Goal: Information Seeking & Learning: Understand process/instructions

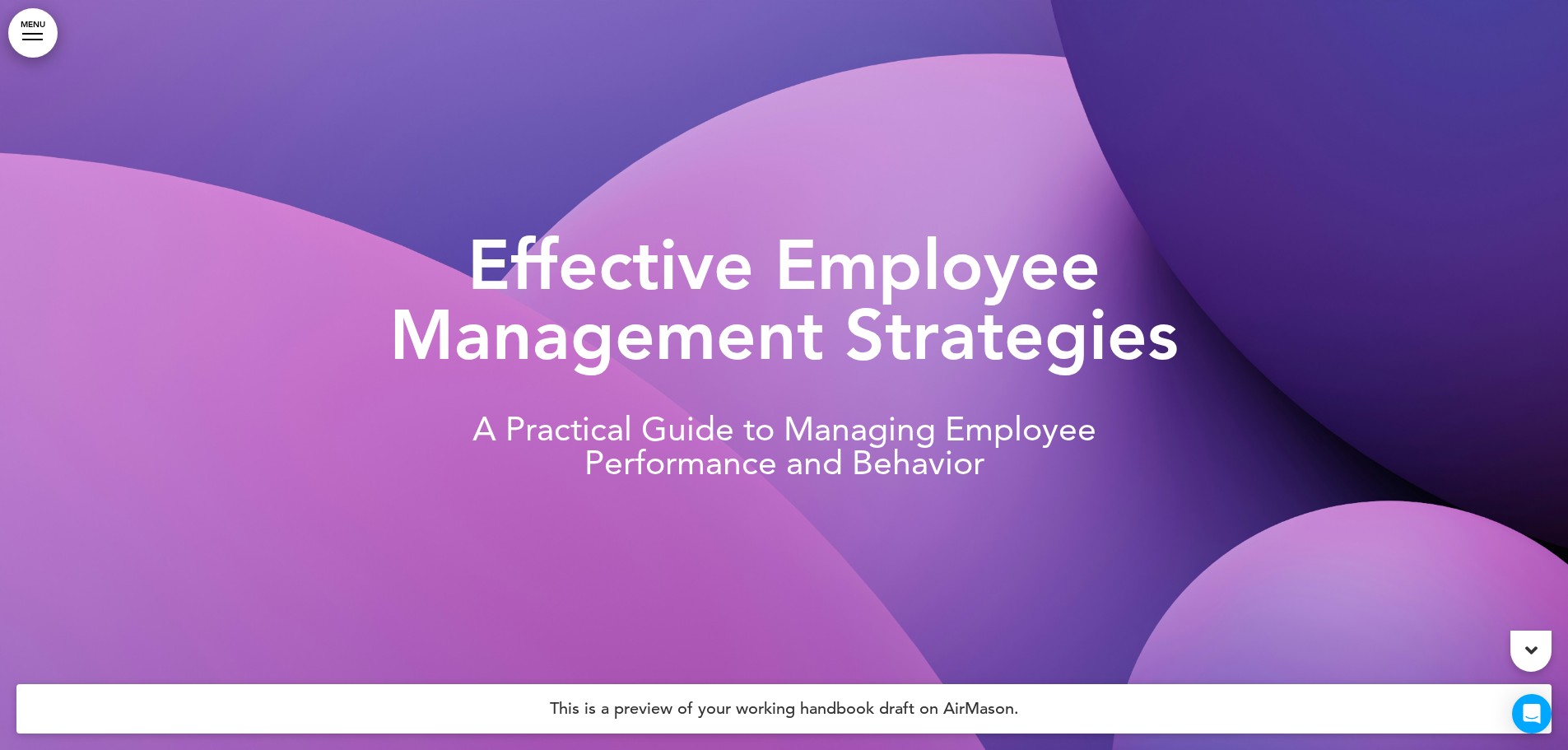
click at [36, 23] on link "MENU" at bounding box center [33, 33] width 49 height 49
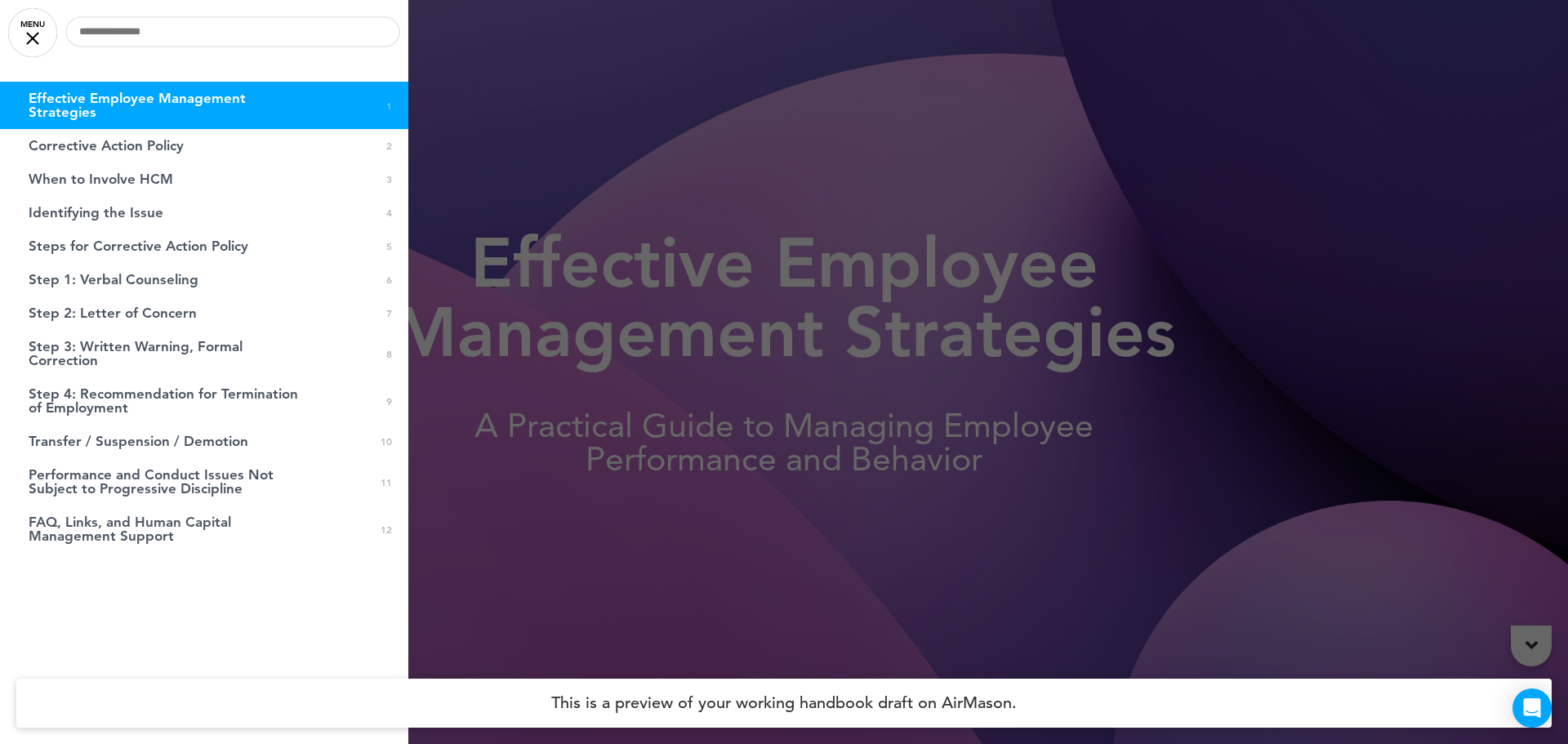
click at [590, 499] on div at bounding box center [784, 372] width 1568 height 744
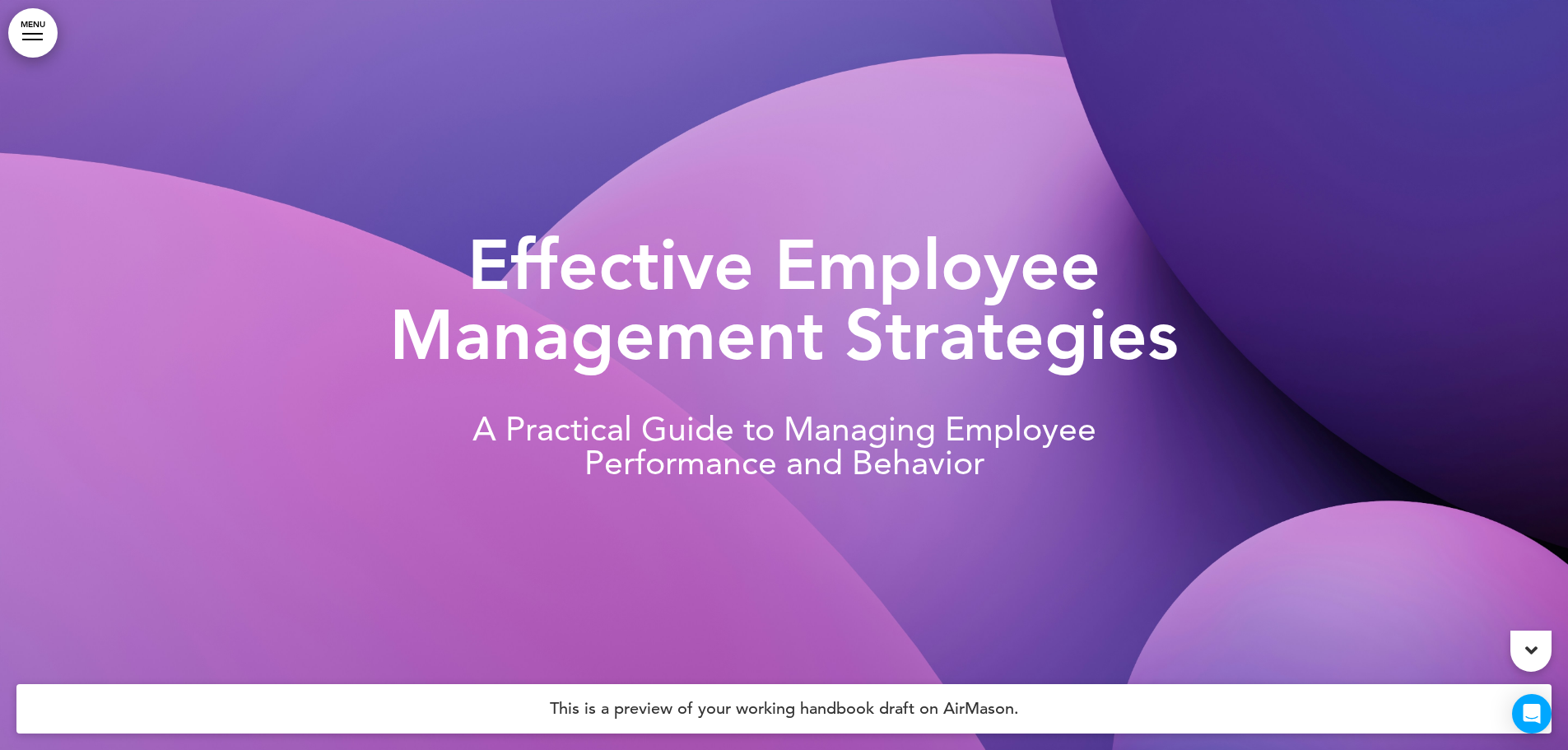
click at [30, 50] on link "MENU" at bounding box center [33, 33] width 49 height 49
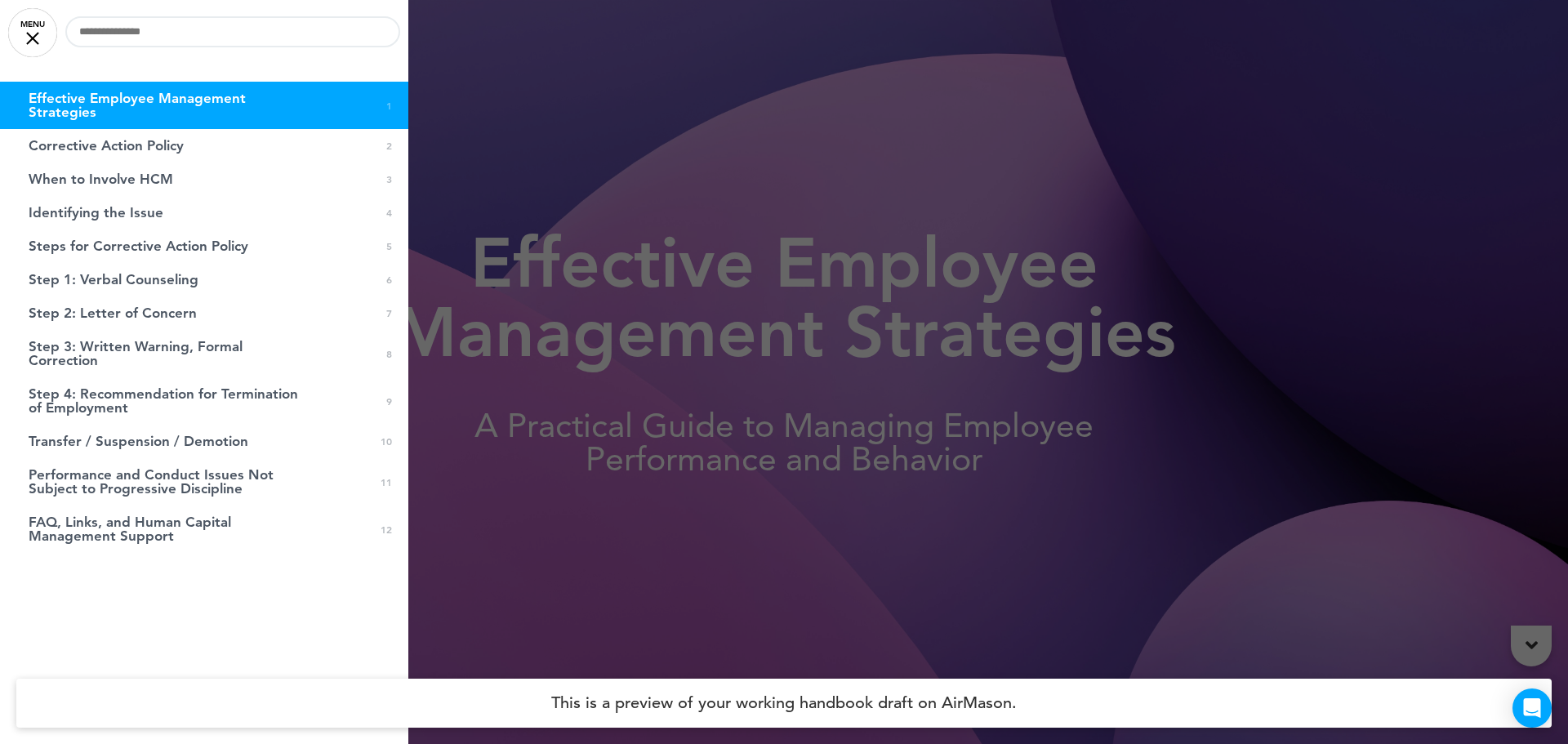
click at [444, 316] on div at bounding box center [784, 372] width 1568 height 744
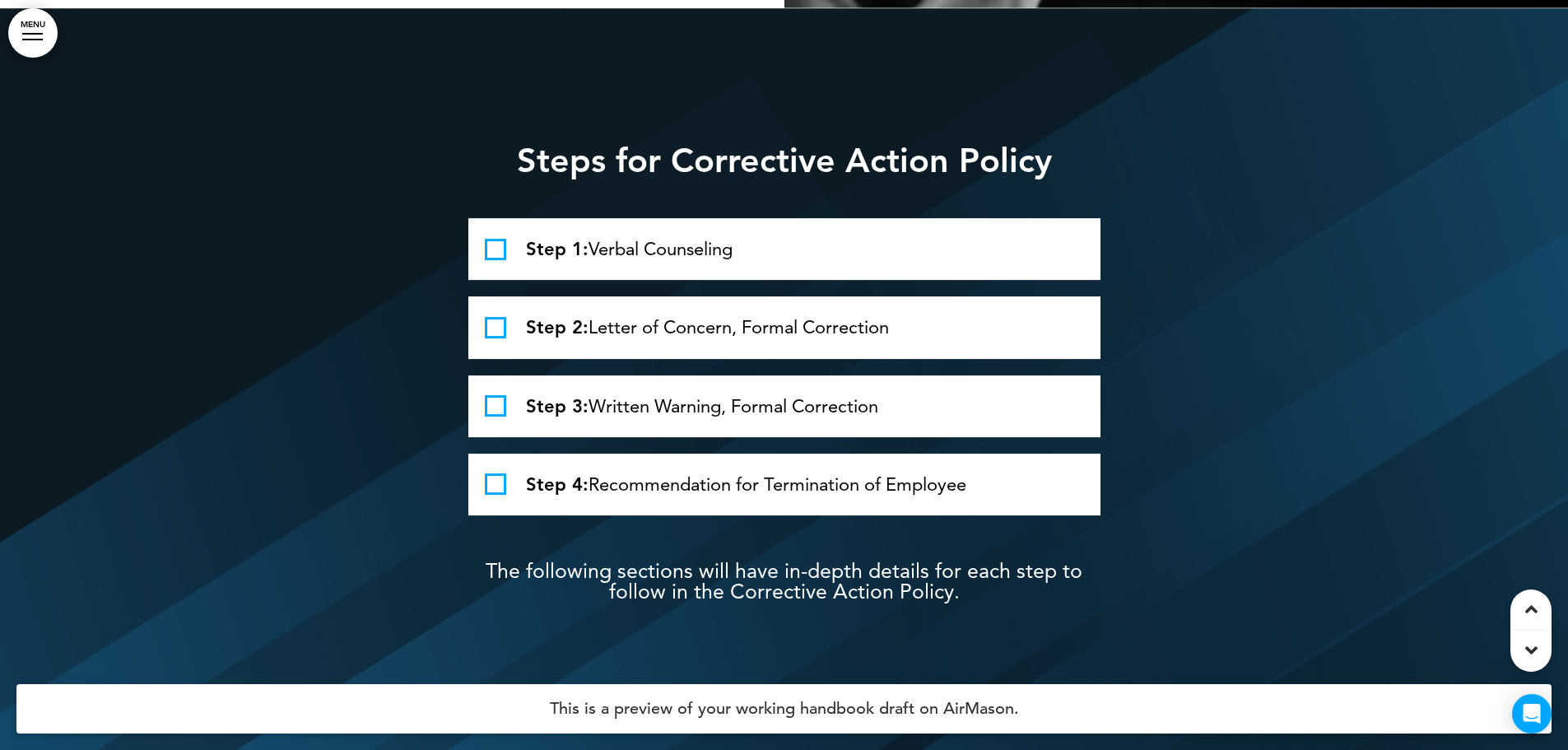
scroll to position [2882, 0]
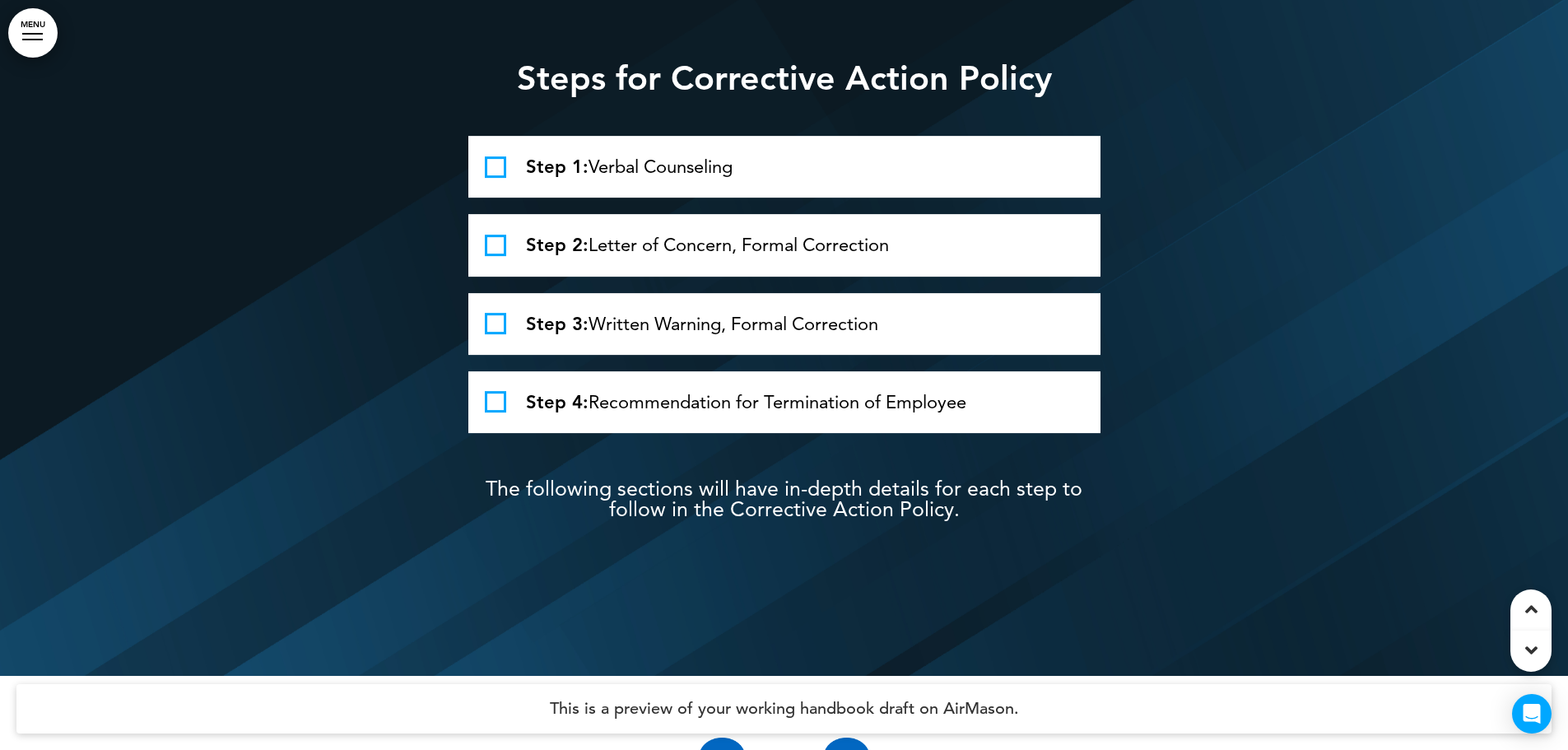
click at [490, 178] on span at bounding box center [495, 167] width 21 height 21
click at [500, 256] on span at bounding box center [495, 244] width 21 height 21
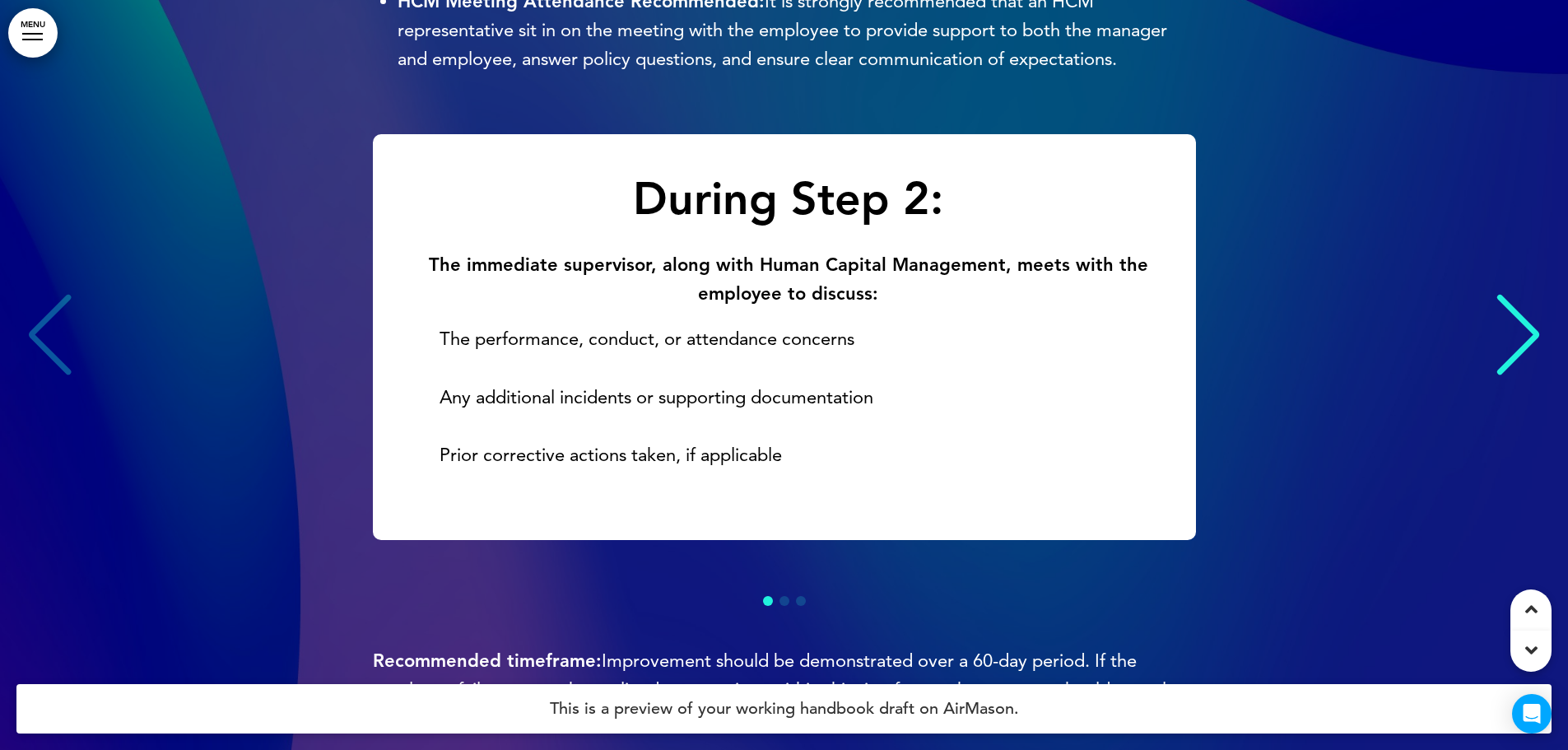
scroll to position [5515, 0]
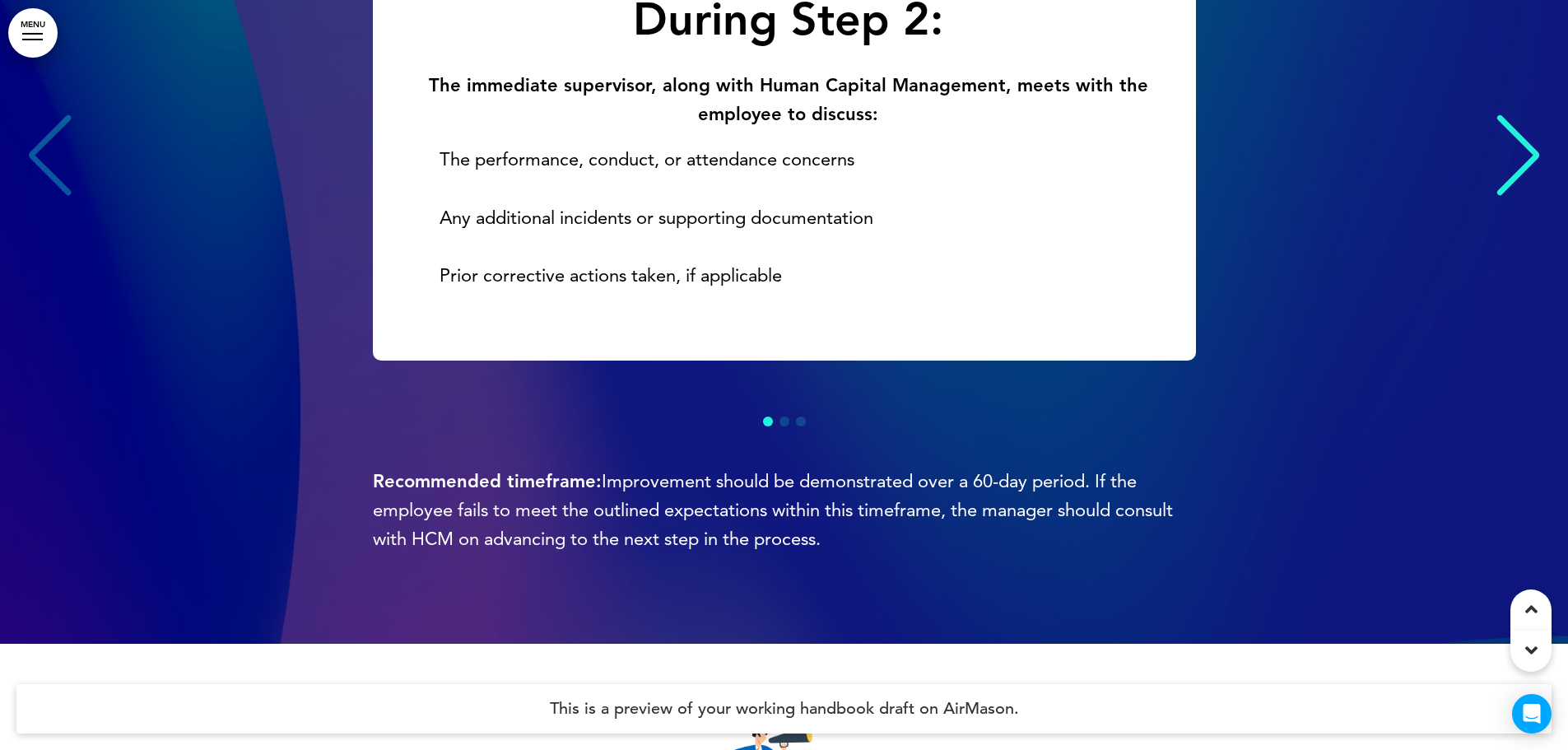
click at [1504, 197] on div "Next slide" at bounding box center [1518, 156] width 50 height 82
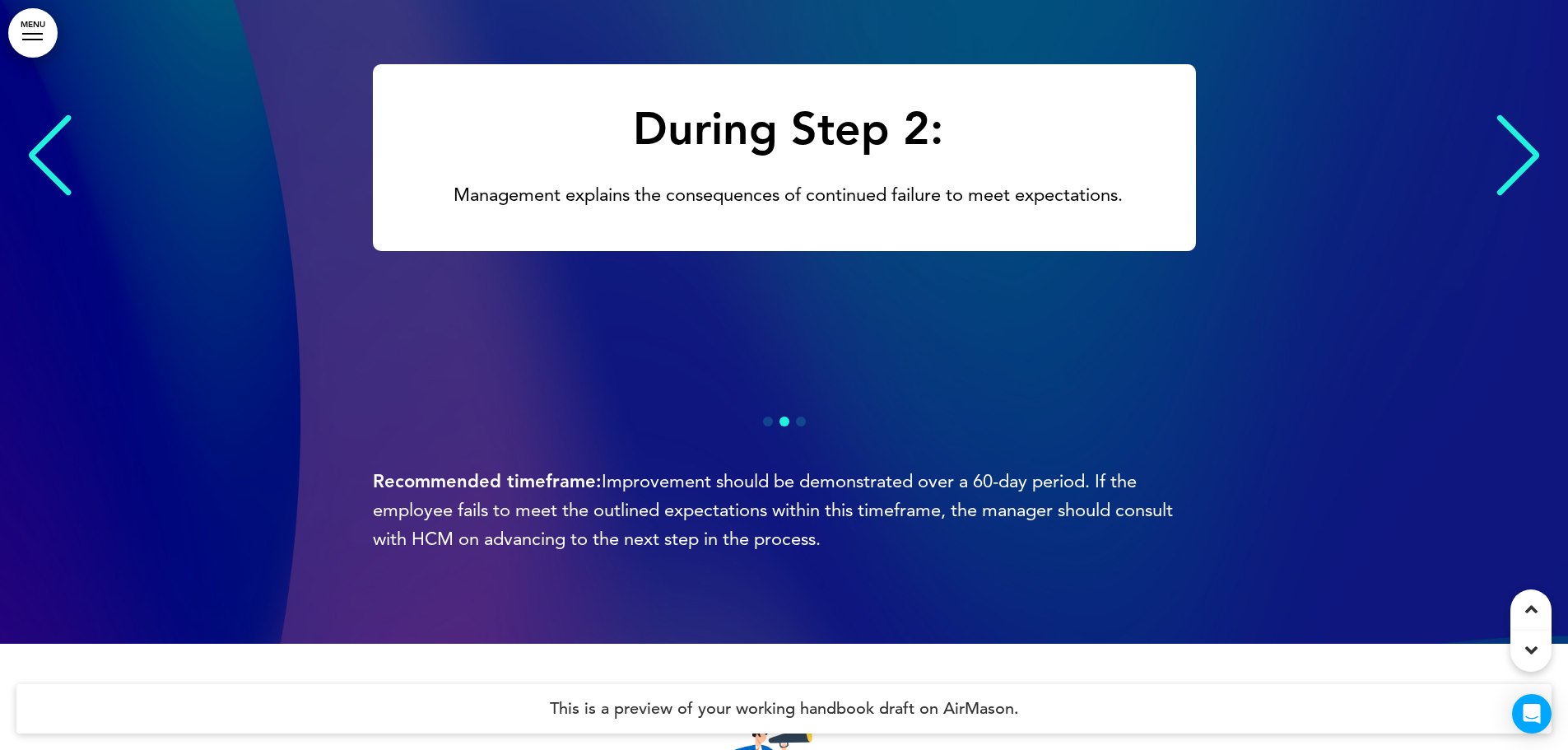
click at [1504, 197] on div "Next slide" at bounding box center [1518, 156] width 50 height 82
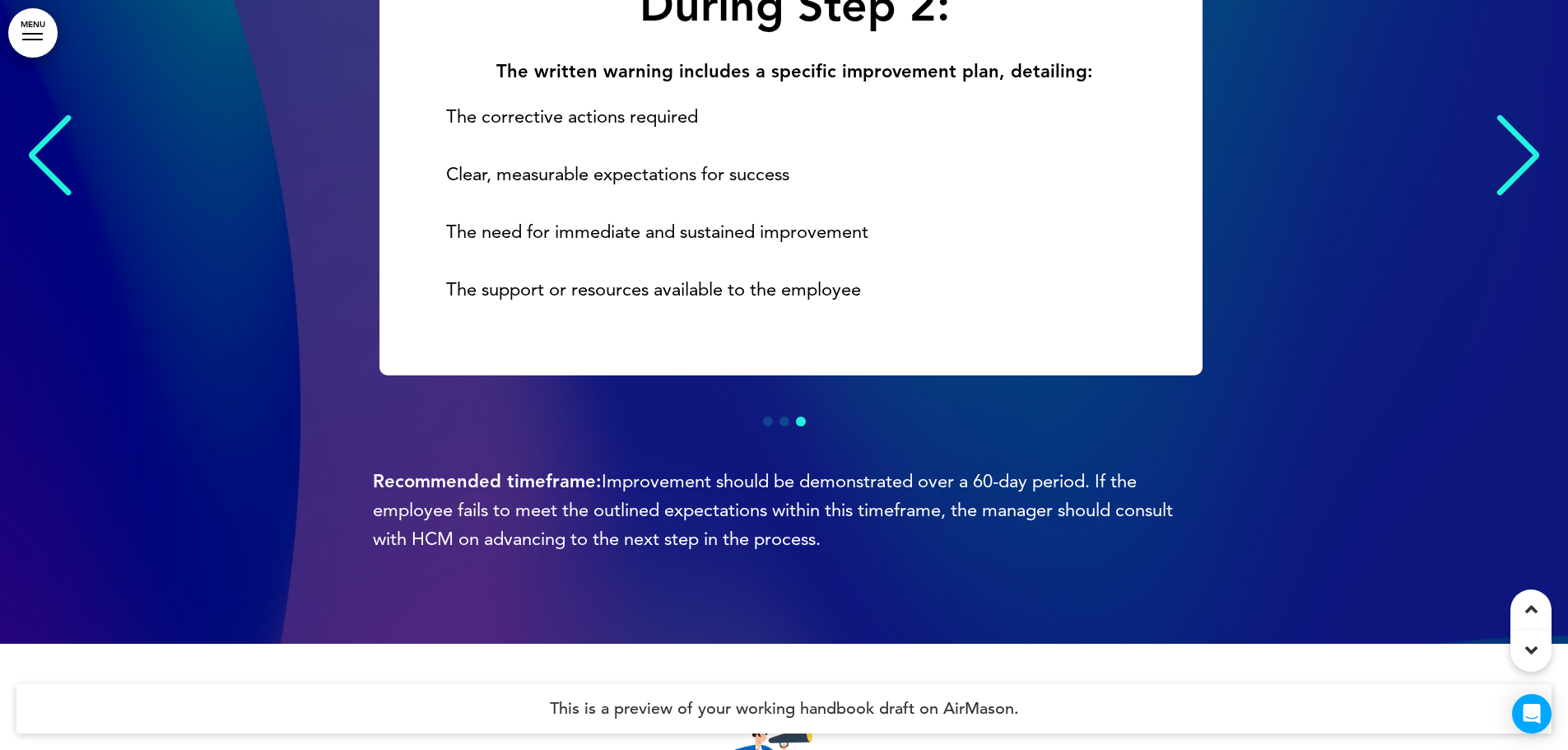
scroll to position [0, 3087]
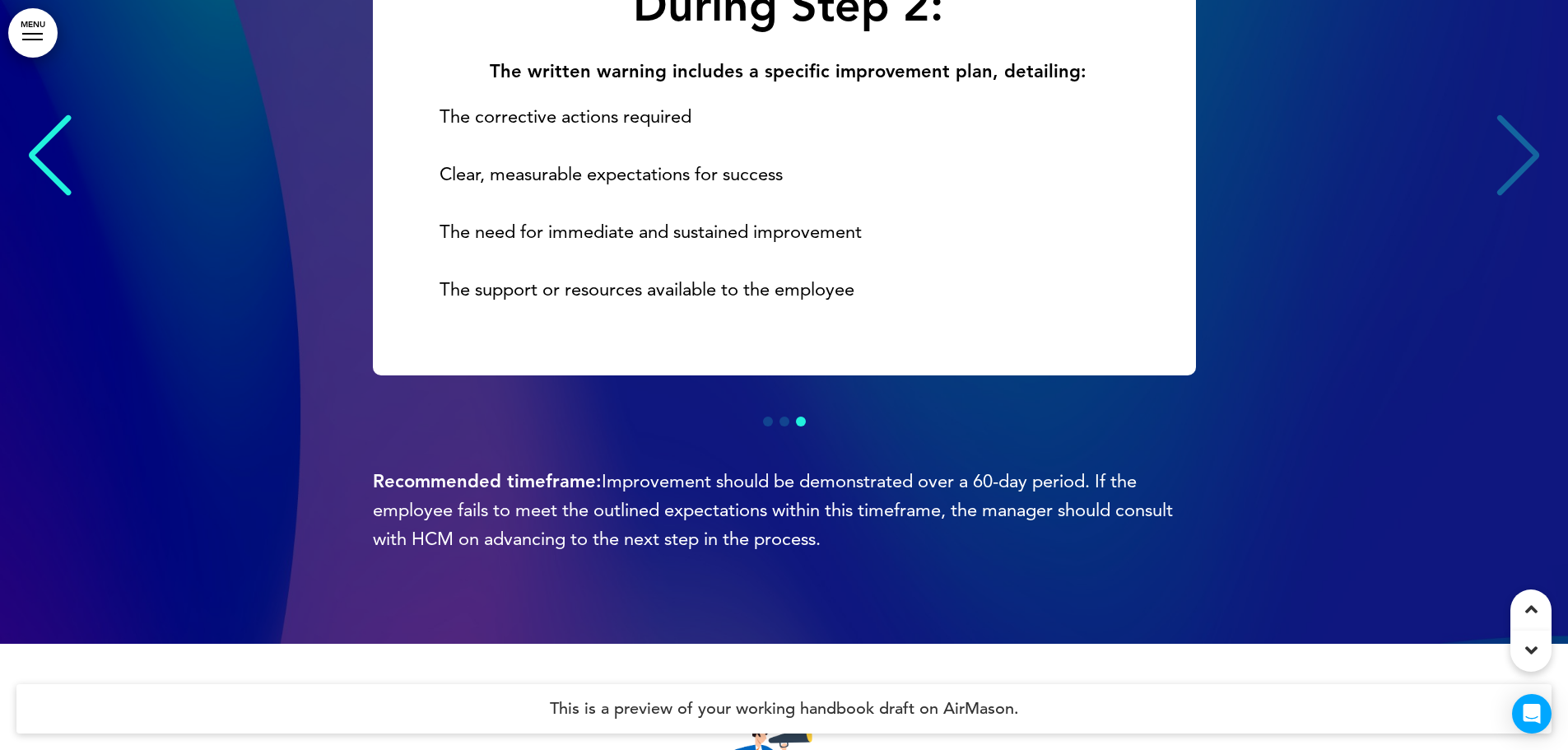
click at [1523, 220] on div "During Step 2: The written warning includes a specific improvement plan, detail…" at bounding box center [784, 158] width 1535 height 435
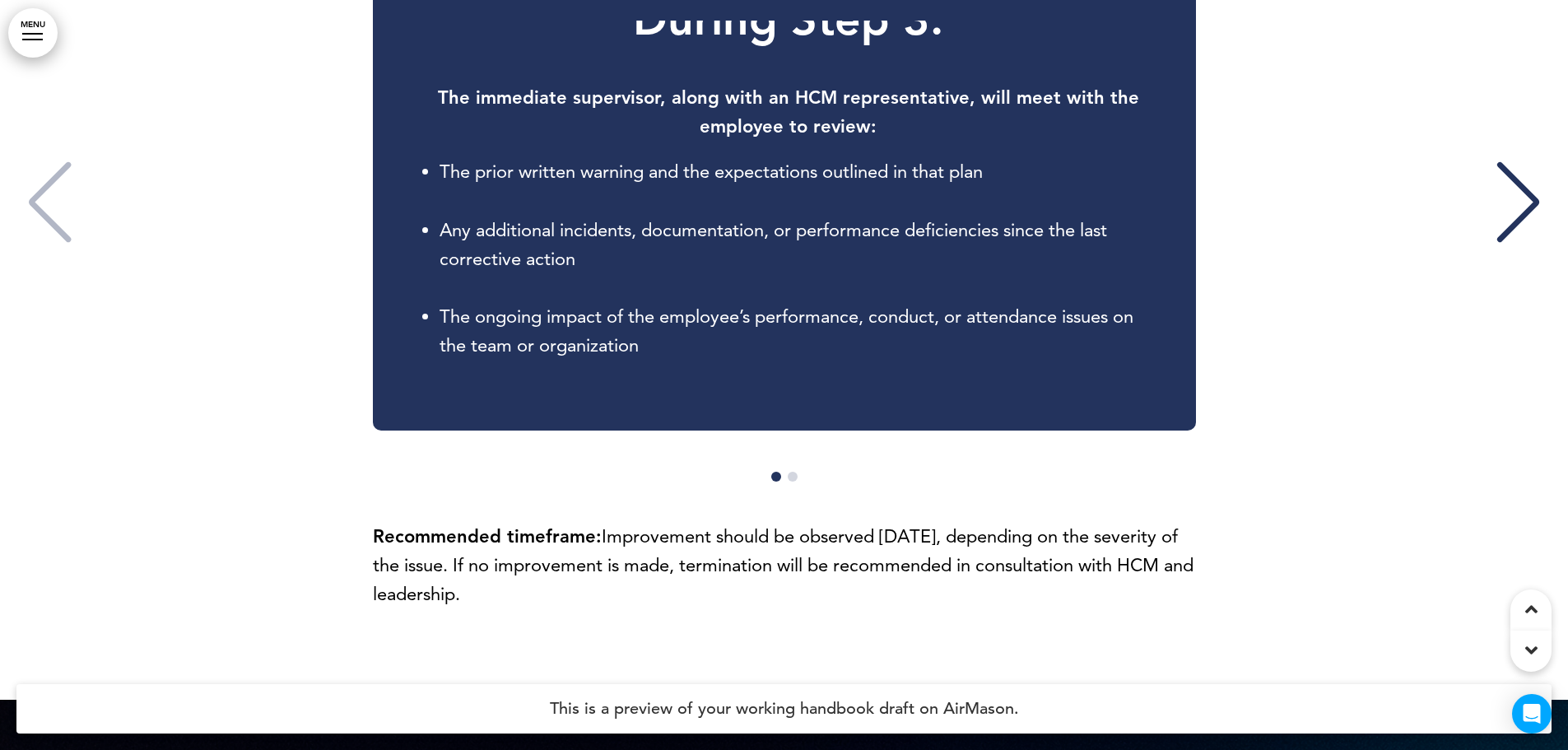
scroll to position [6997, 0]
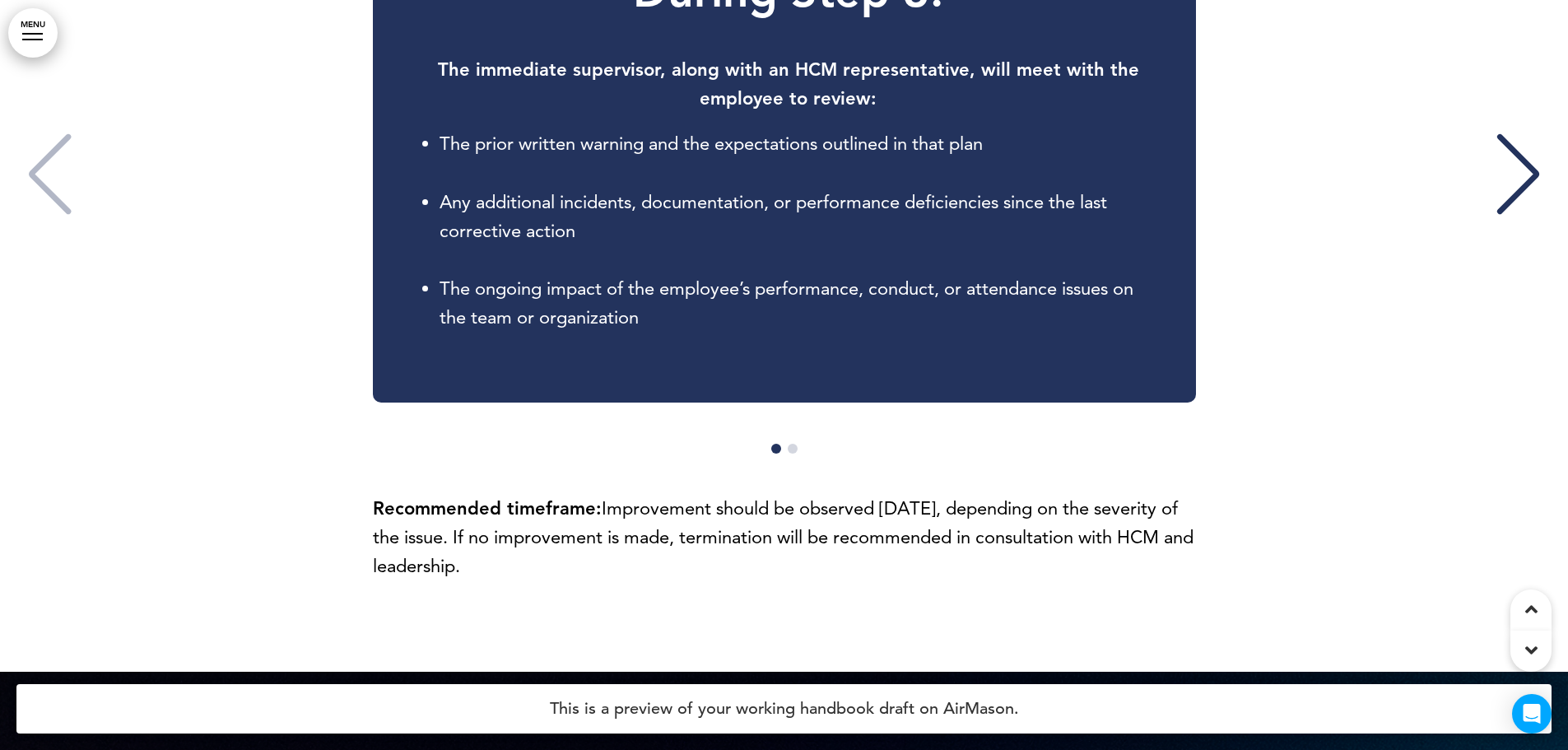
click at [1499, 216] on div "Next slide" at bounding box center [1518, 174] width 50 height 82
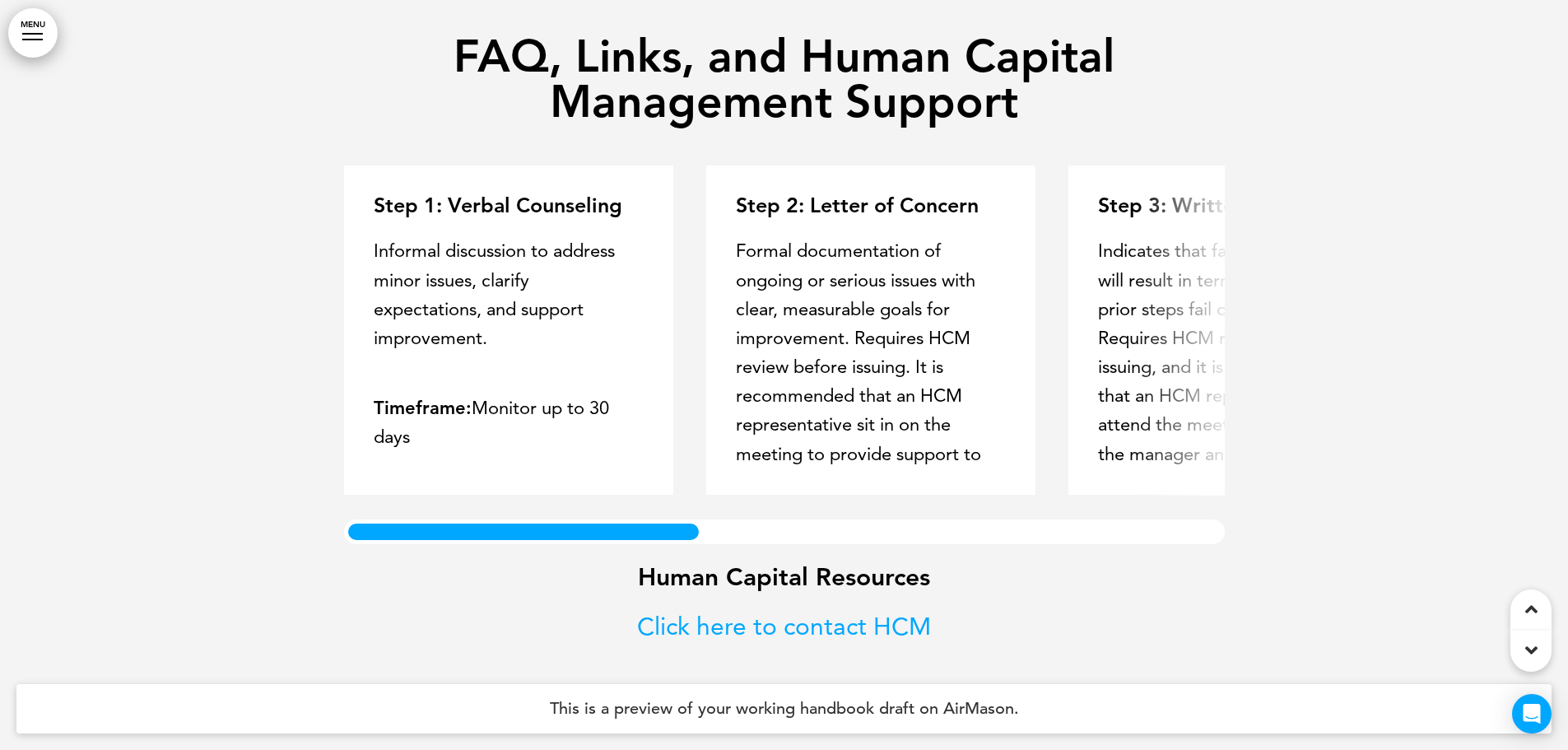
scroll to position [11607, 0]
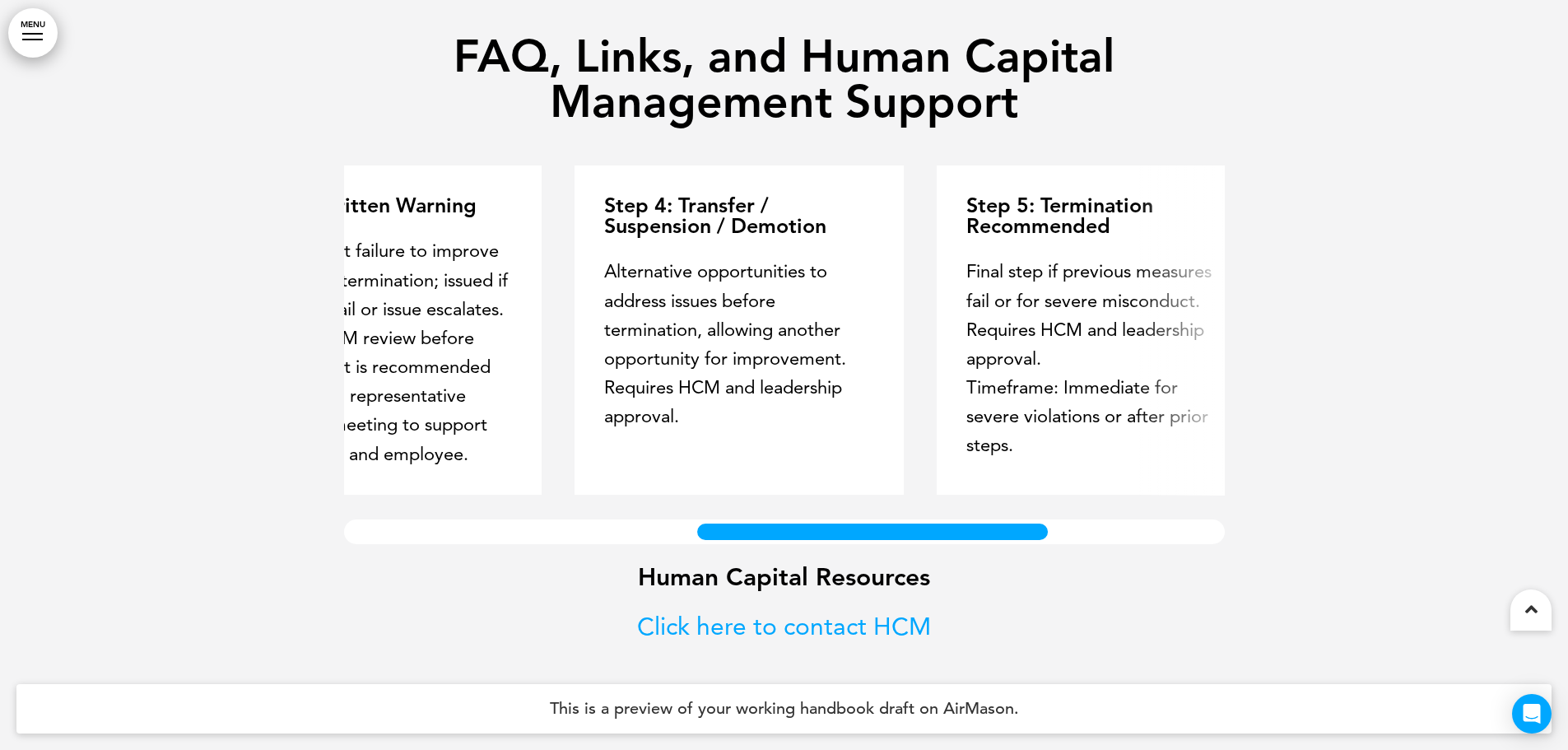
click at [824, 544] on div at bounding box center [873, 531] width 359 height 25
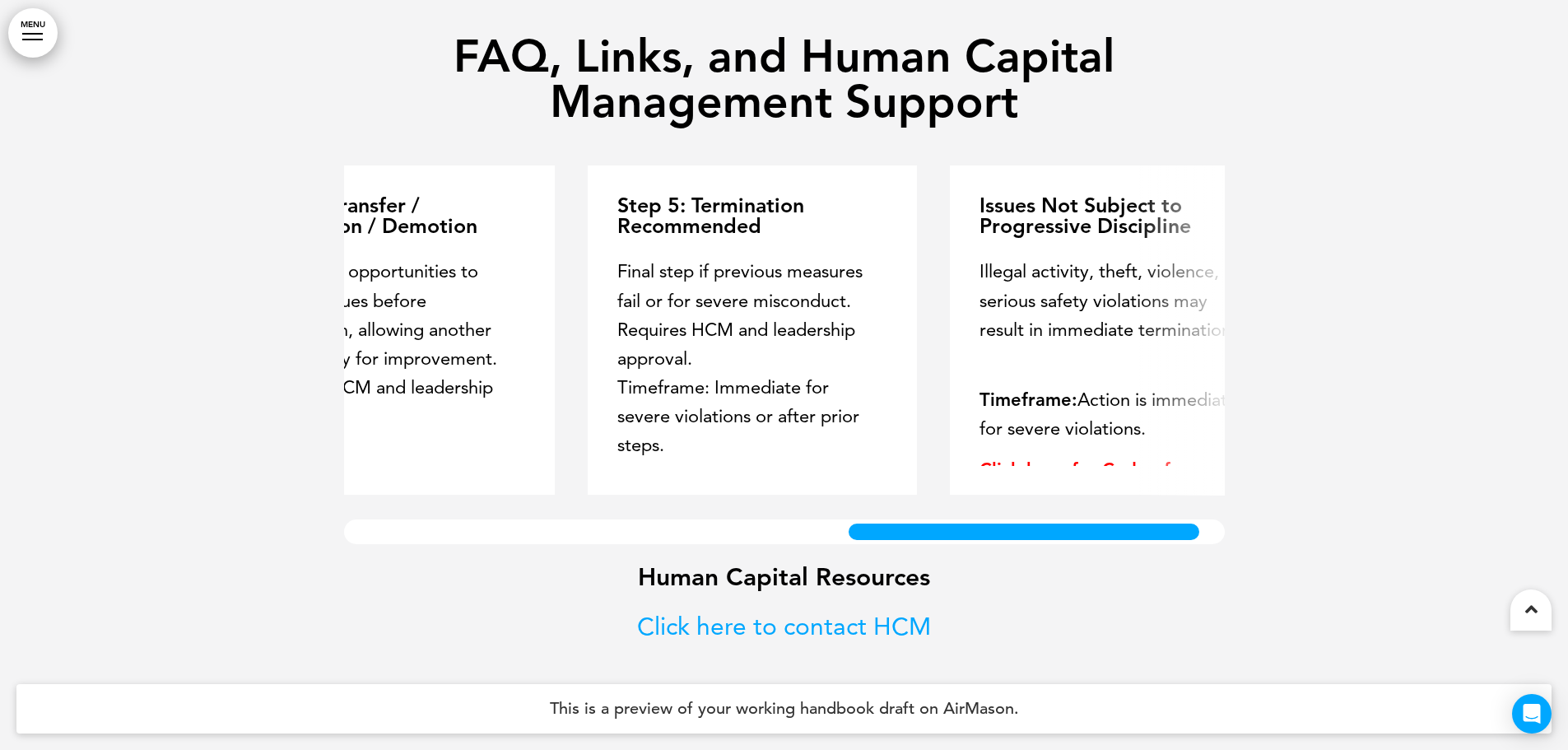
scroll to position [0, 1259]
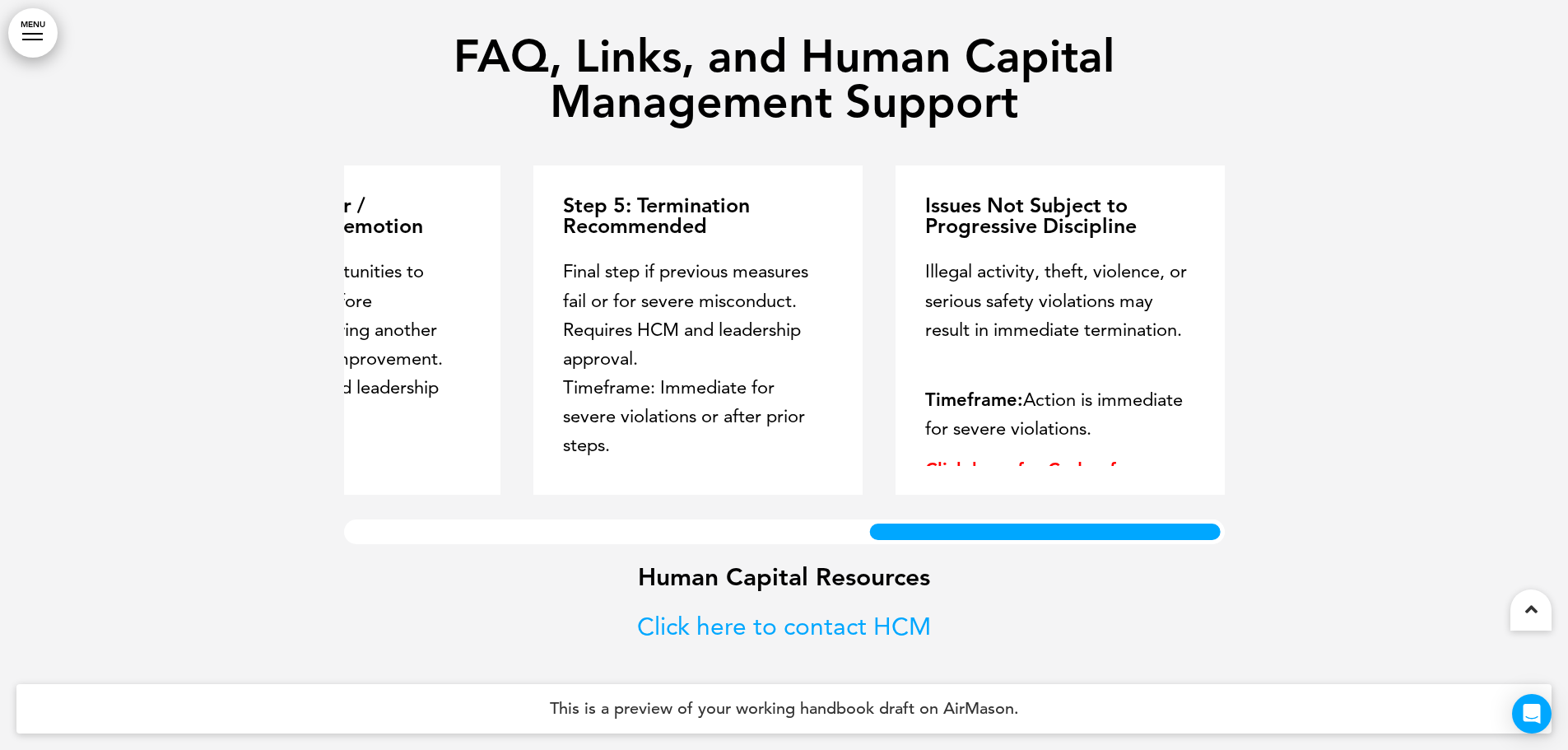
click at [1070, 545] on div "FAQ, Links, and Human Capital Management Support Step 1: Verbal Counseling Info…" at bounding box center [784, 361] width 881 height 778
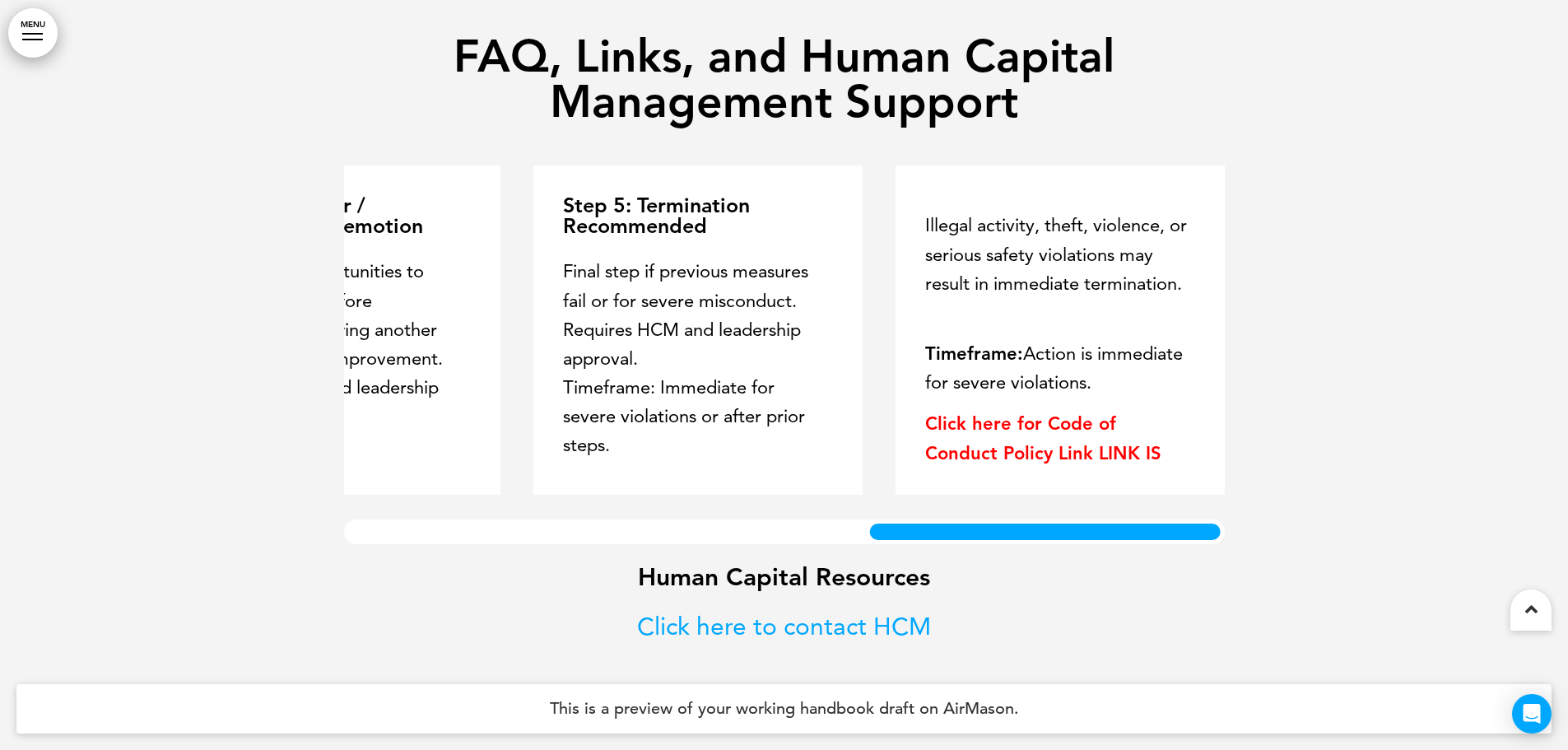
scroll to position [89, 0]
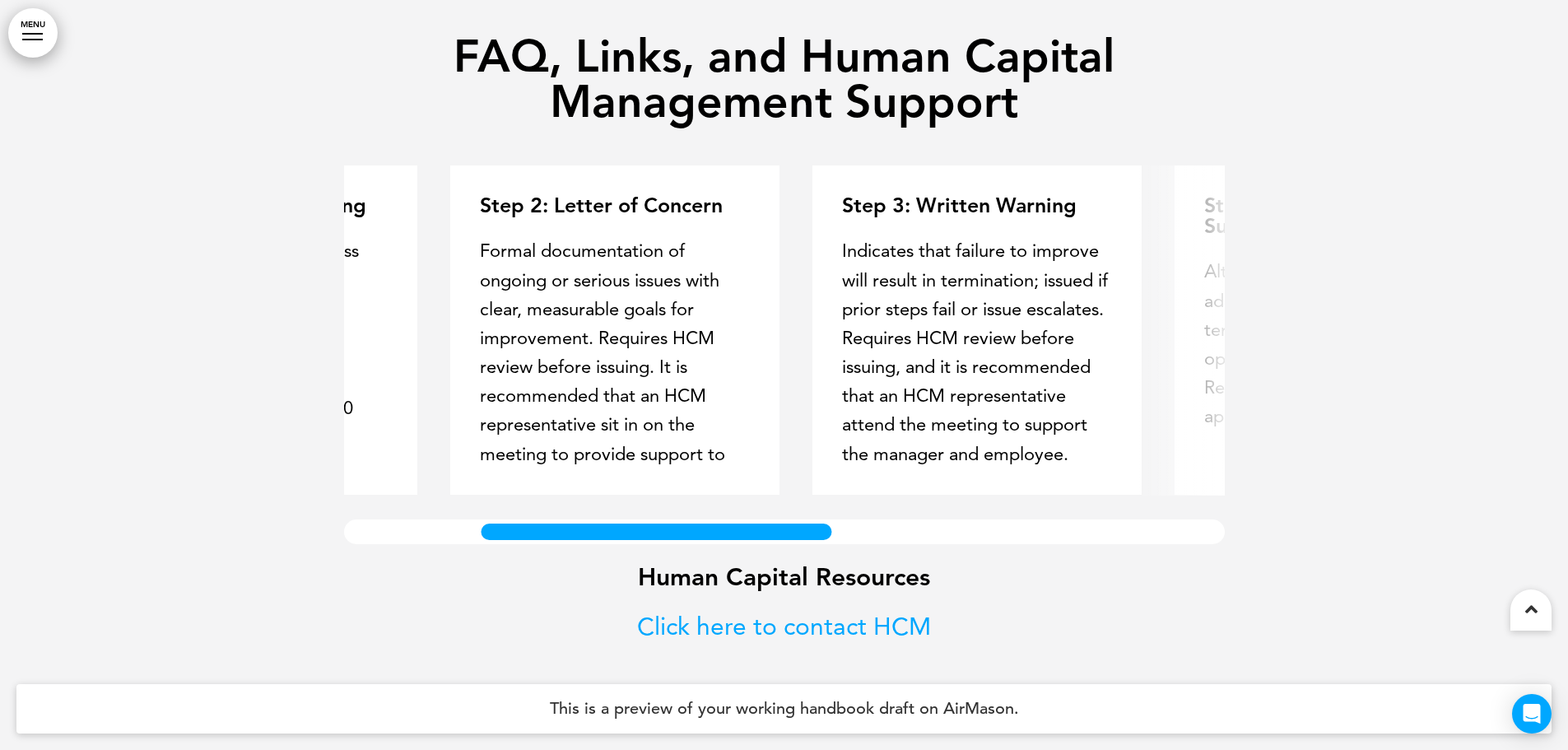
click at [661, 531] on div at bounding box center [656, 531] width 359 height 25
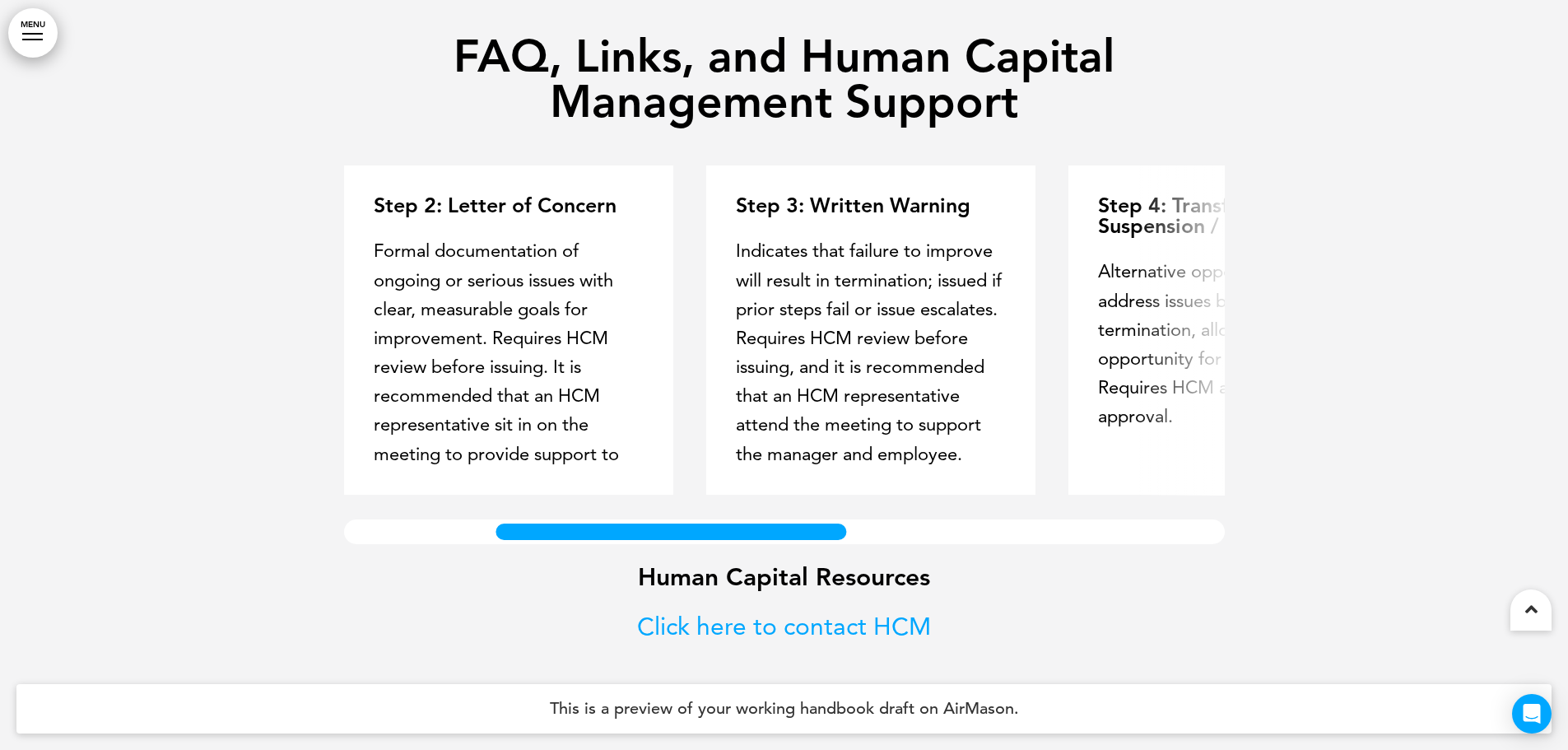
scroll to position [184, 0]
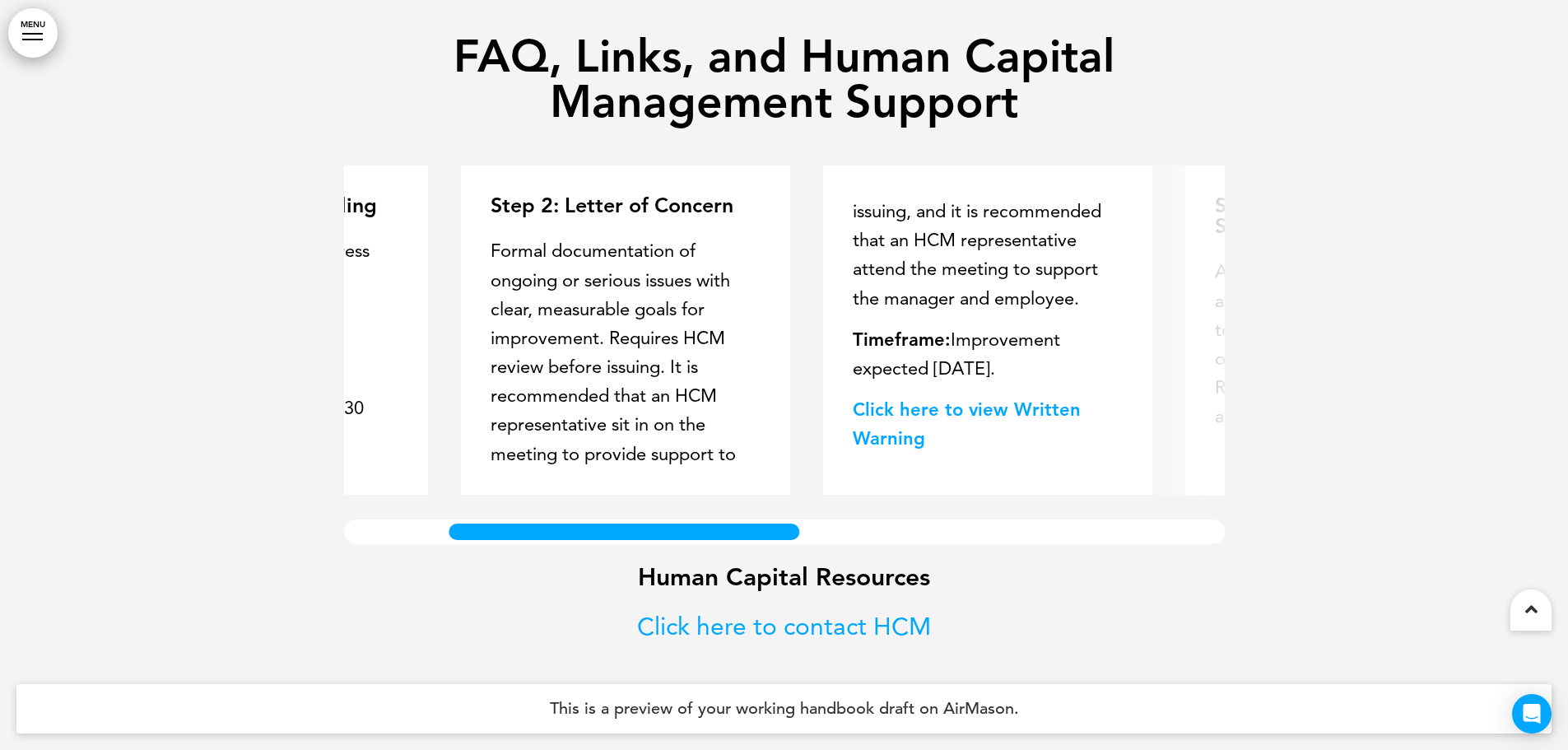
click at [684, 528] on div at bounding box center [624, 531] width 359 height 25
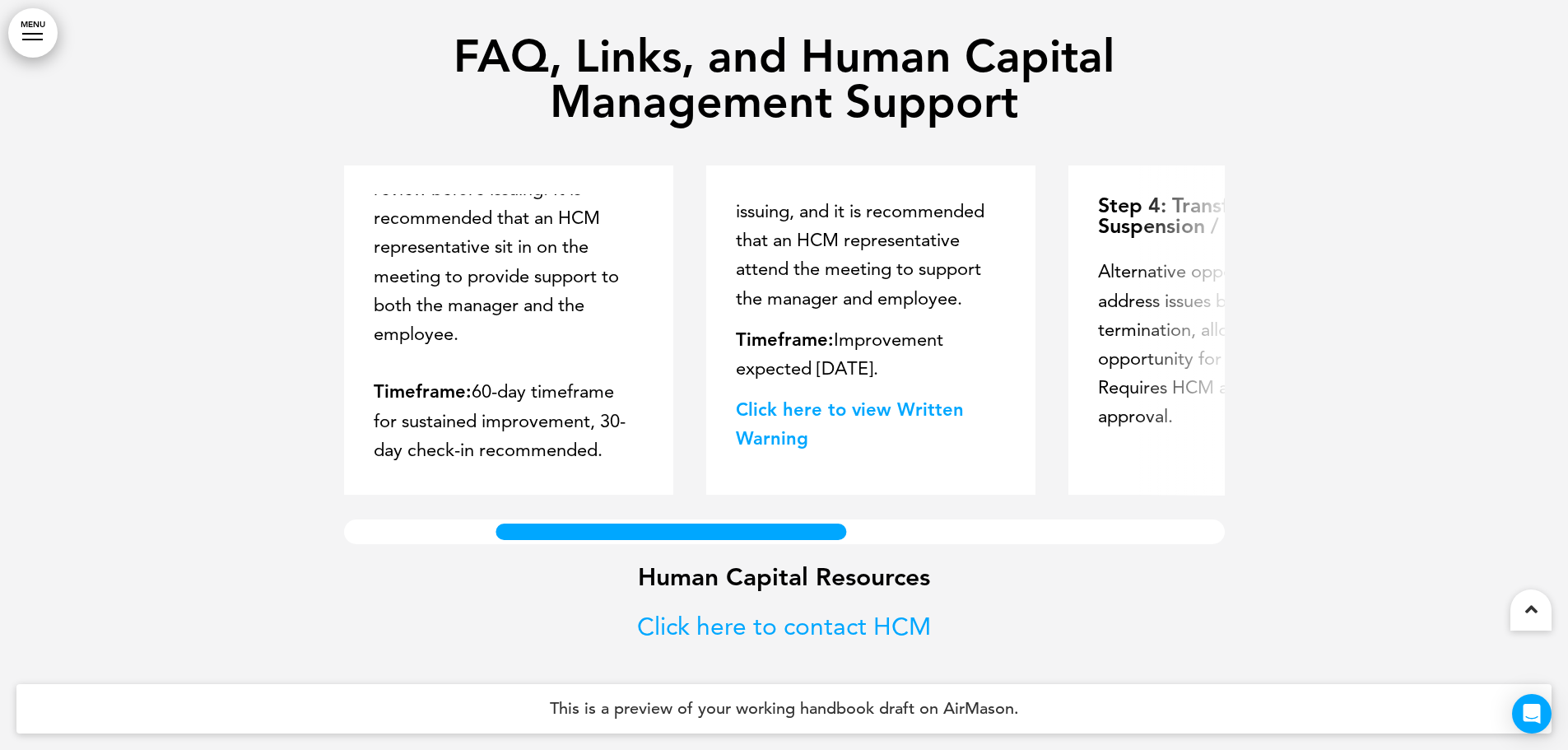
scroll to position [260, 0]
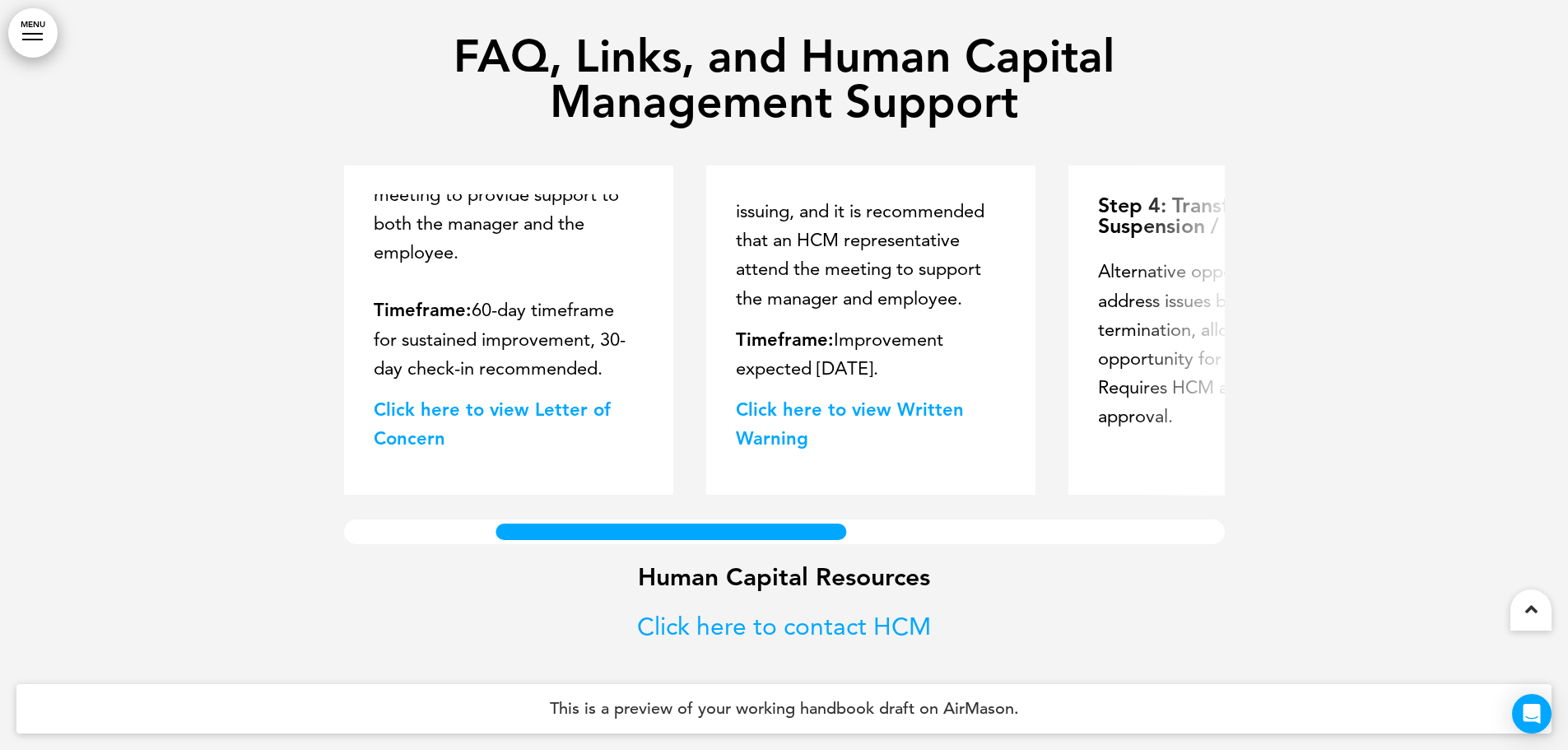
click at [468, 406] on link "﻿Click here to view Letter of Concern" at bounding box center [492, 424] width 237 height 51
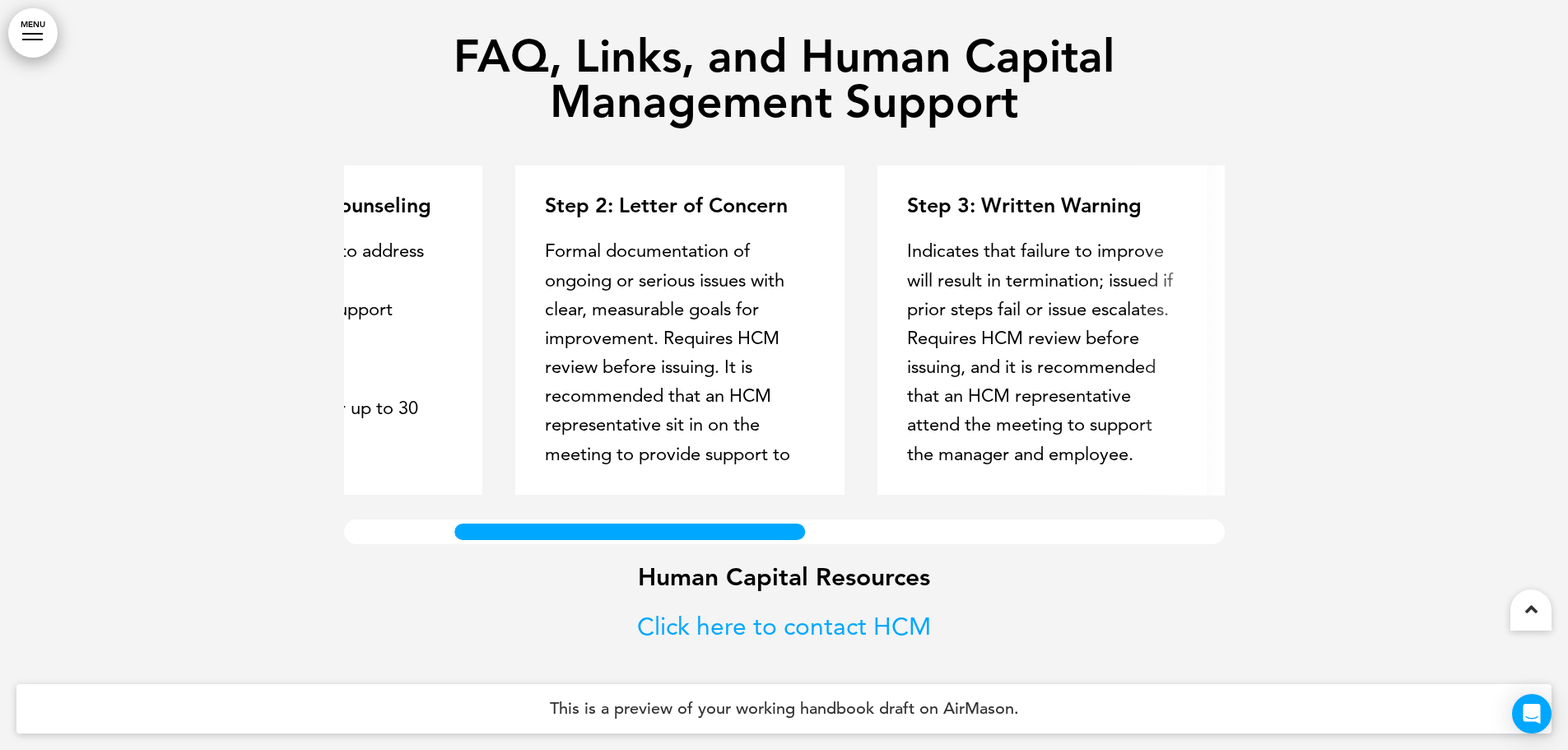
scroll to position [0, 6]
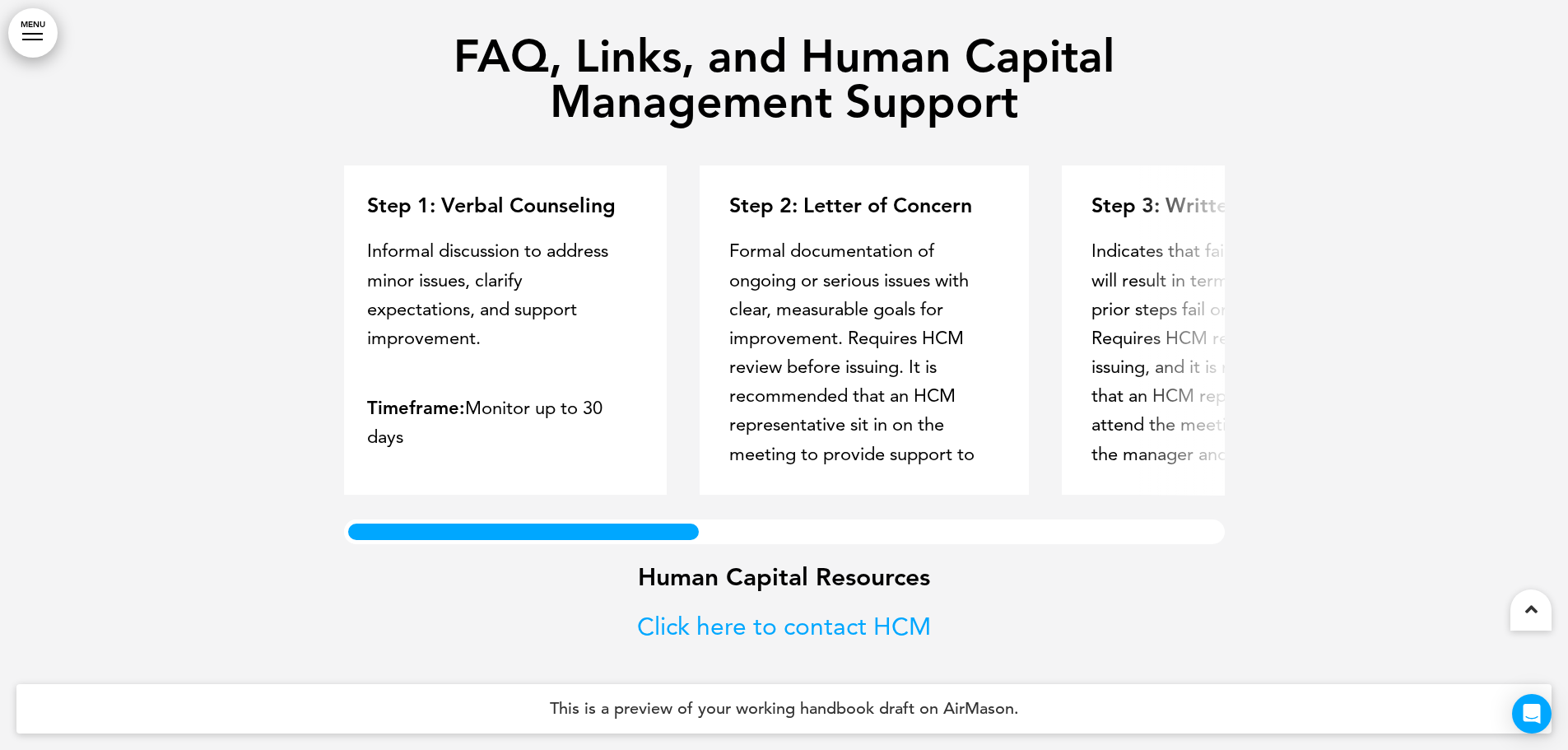
click at [524, 522] on div at bounding box center [524, 531] width 359 height 25
click at [5, 21] on div at bounding box center [784, 361] width 1568 height 778
click at [34, 33] on div at bounding box center [32, 34] width 21 height 2
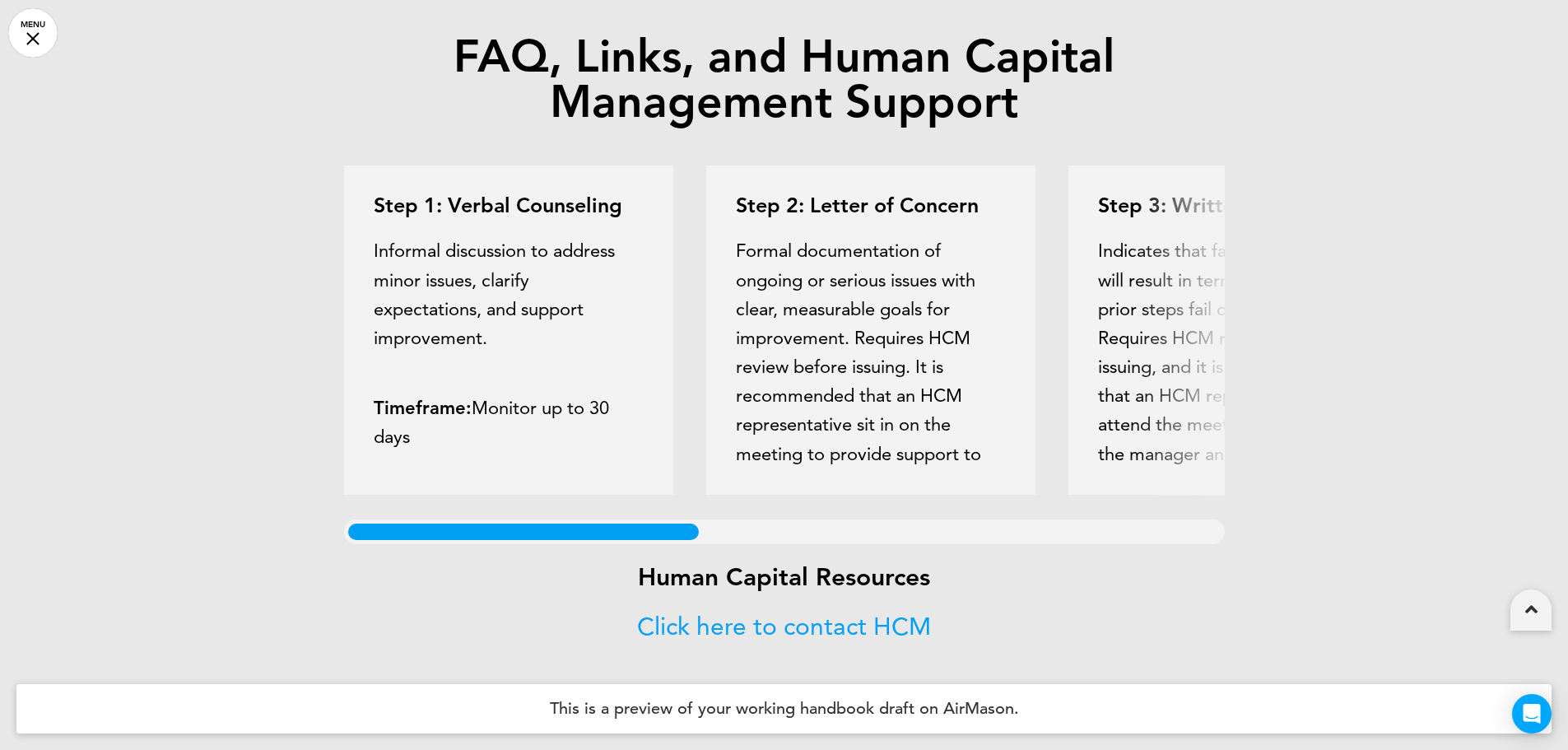
scroll to position [0, 1555]
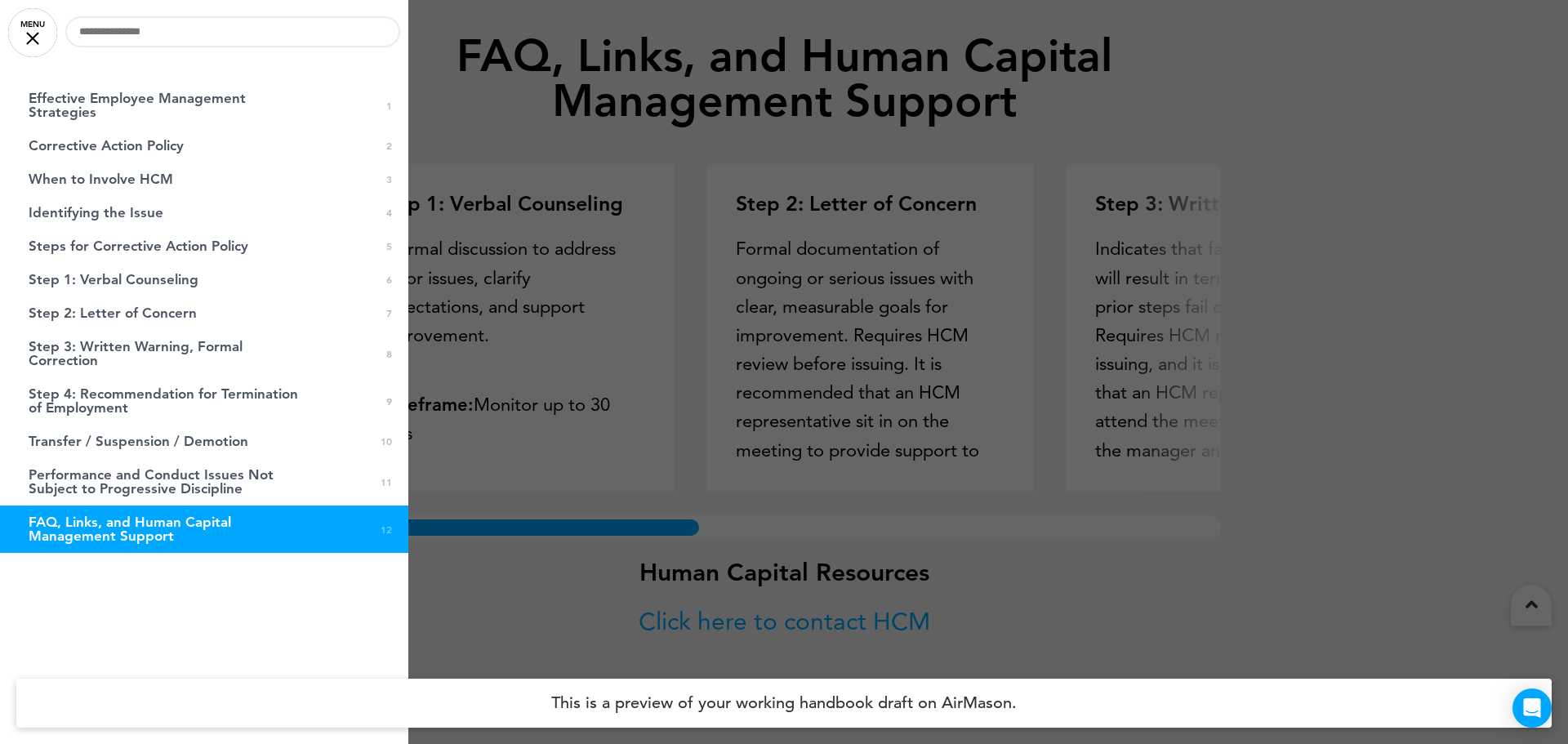
click at [479, 589] on div at bounding box center [784, 372] width 1568 height 744
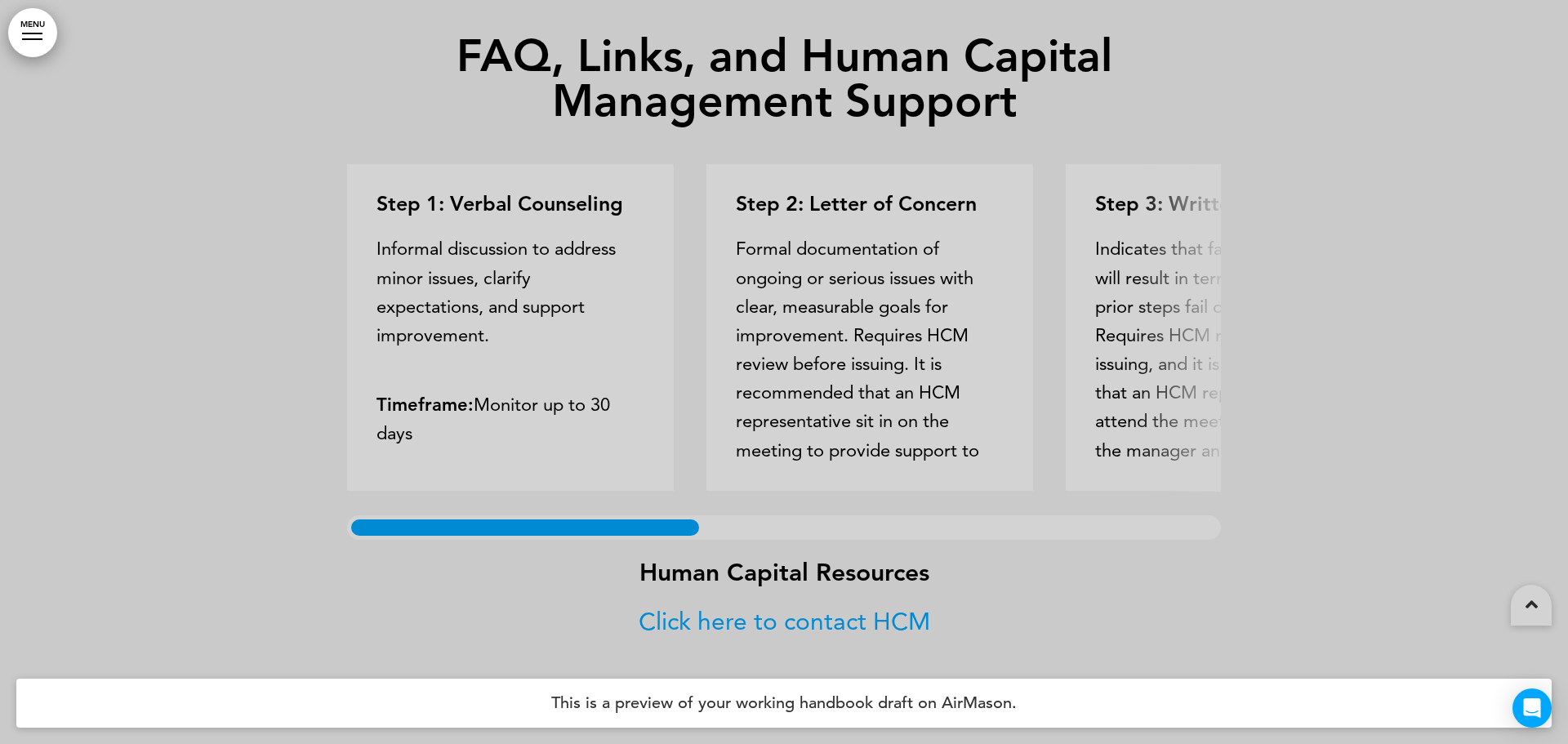
scroll to position [0, 1532]
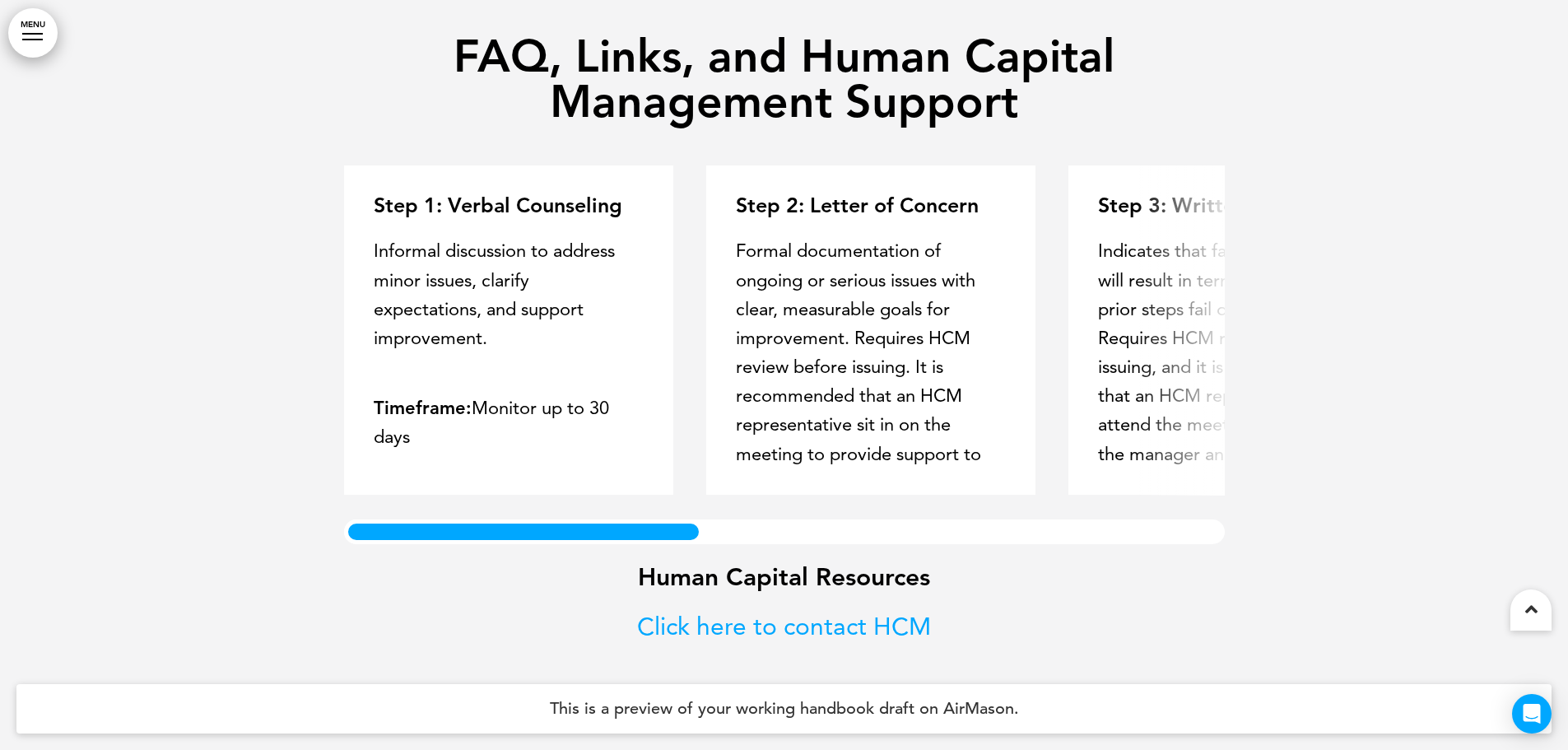
click at [27, 39] on div at bounding box center [32, 39] width 21 height 2
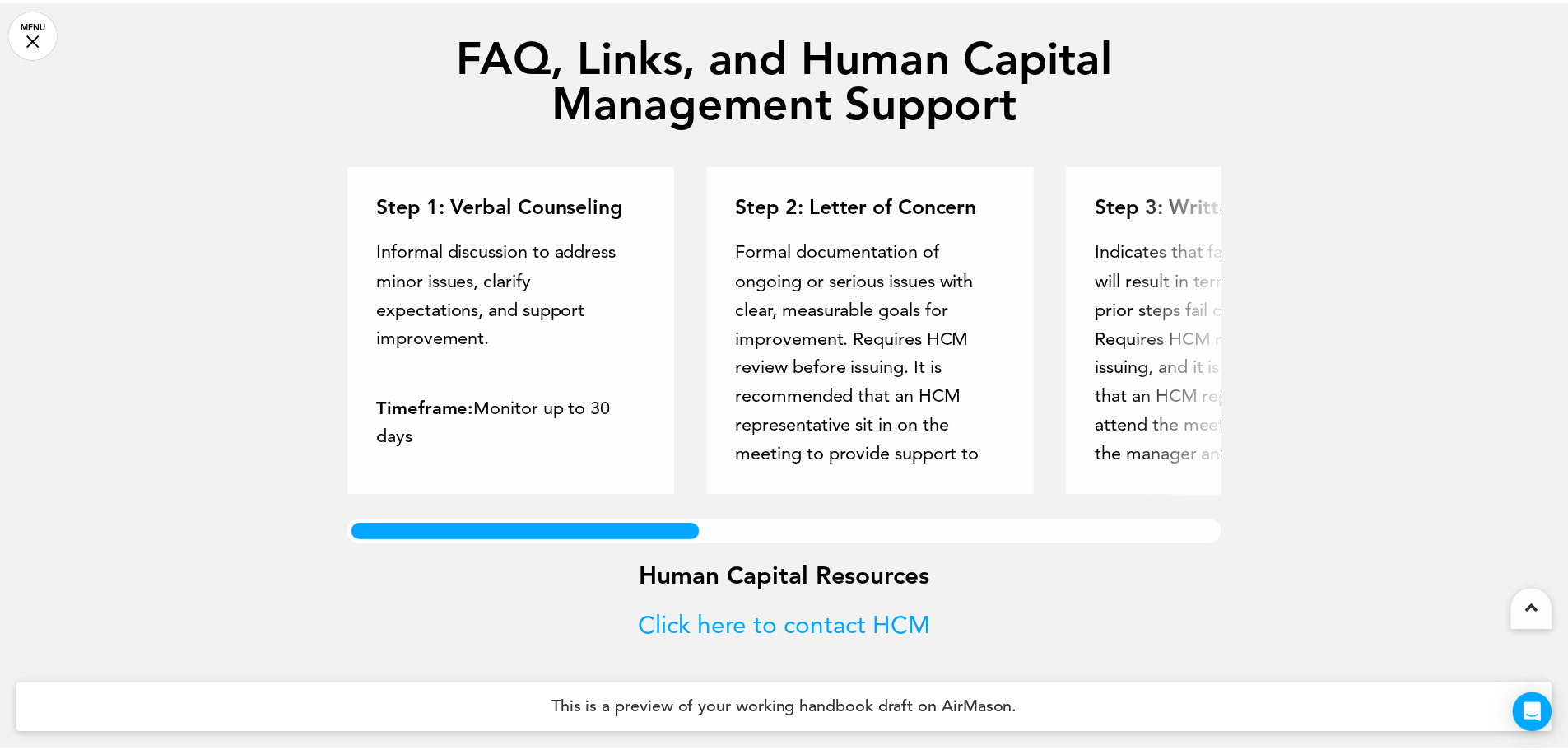
scroll to position [0, 1555]
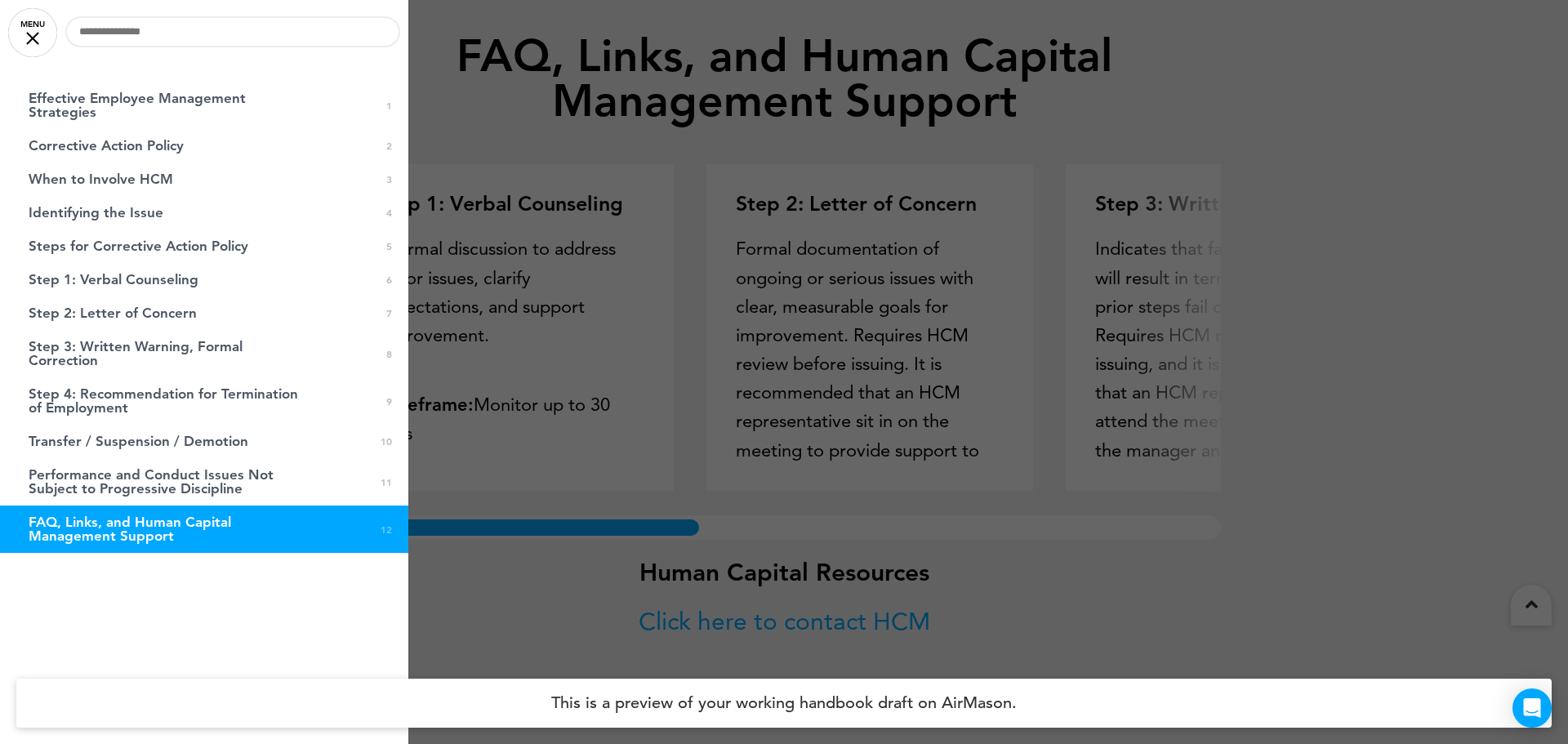
click at [444, 83] on div at bounding box center [784, 372] width 1568 height 744
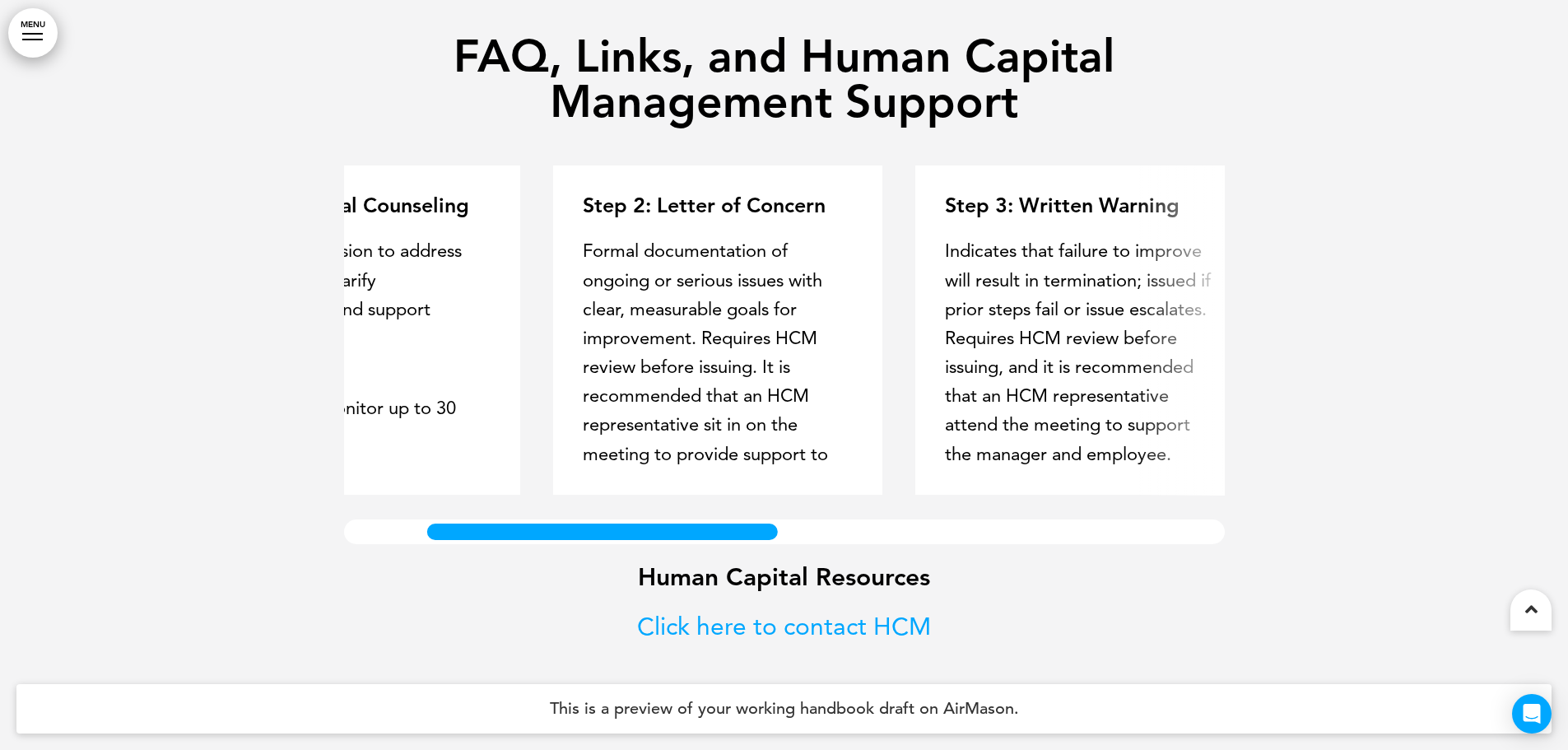
scroll to position [0, 0]
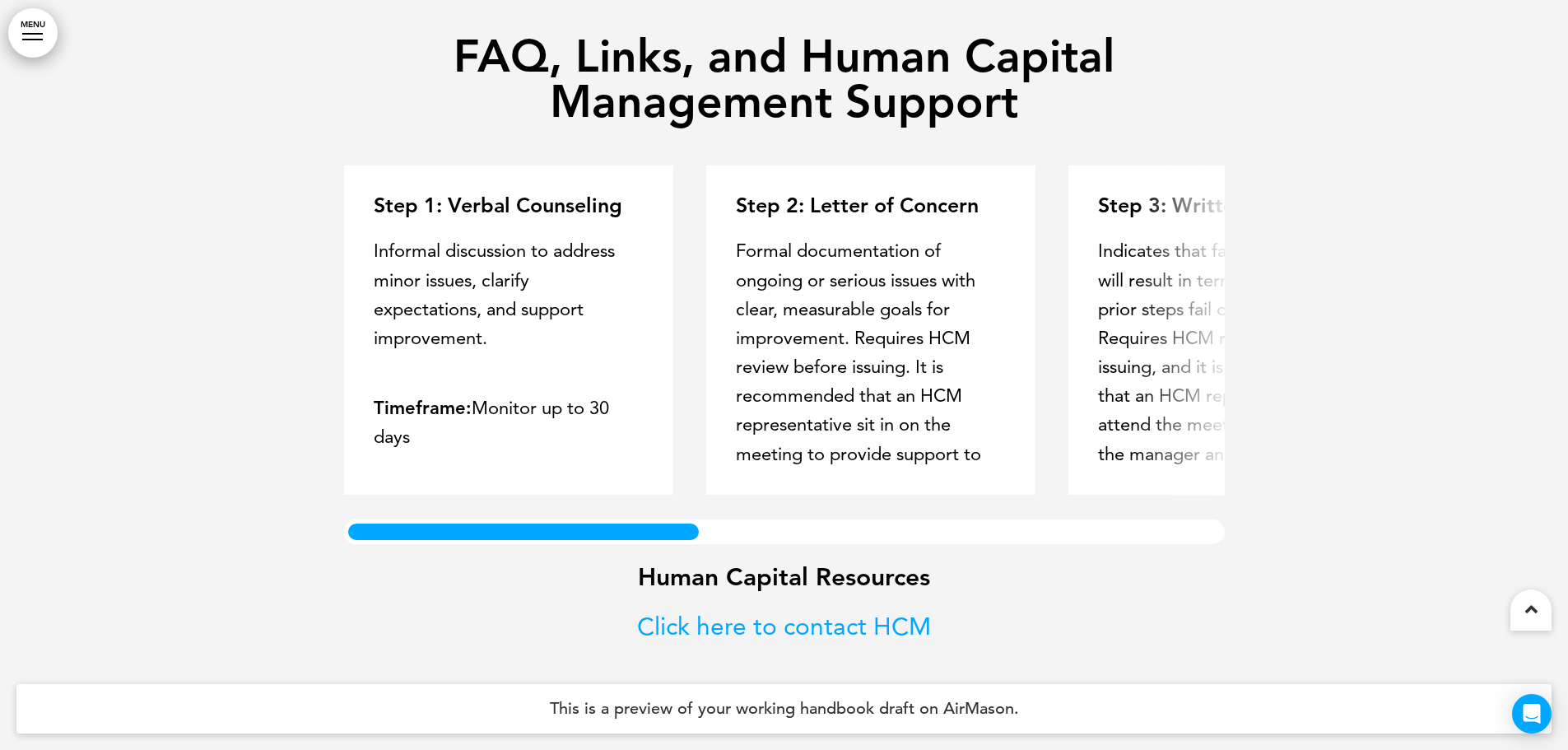
click at [395, 513] on div "Step 1: Verbal Counseling Informal discussion to address minor issues, clarify …" at bounding box center [784, 355] width 881 height 379
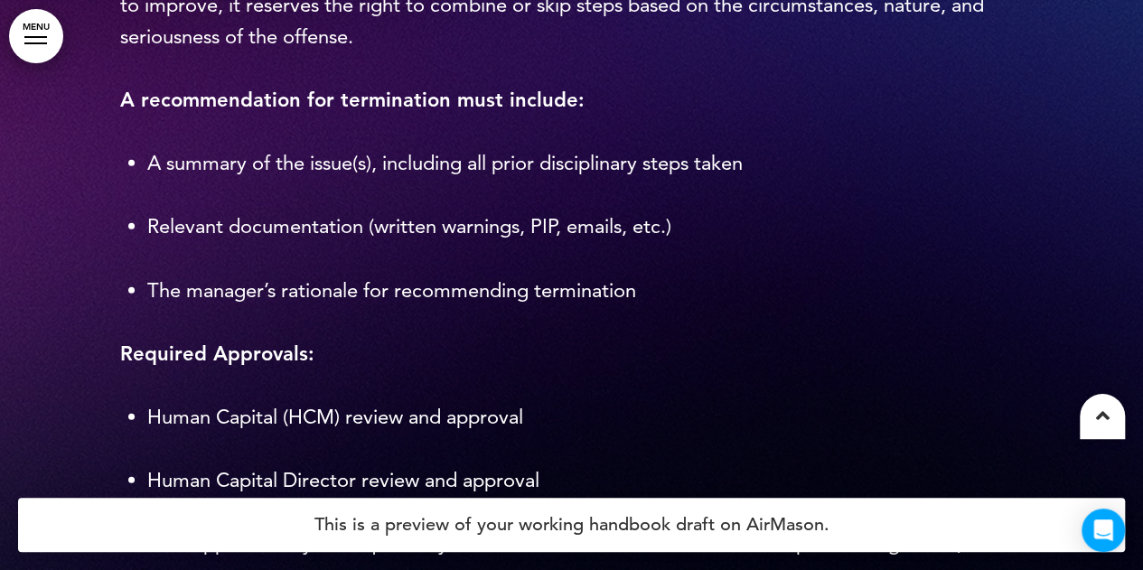
scroll to position [0, 1116]
